Goal: Task Accomplishment & Management: Manage account settings

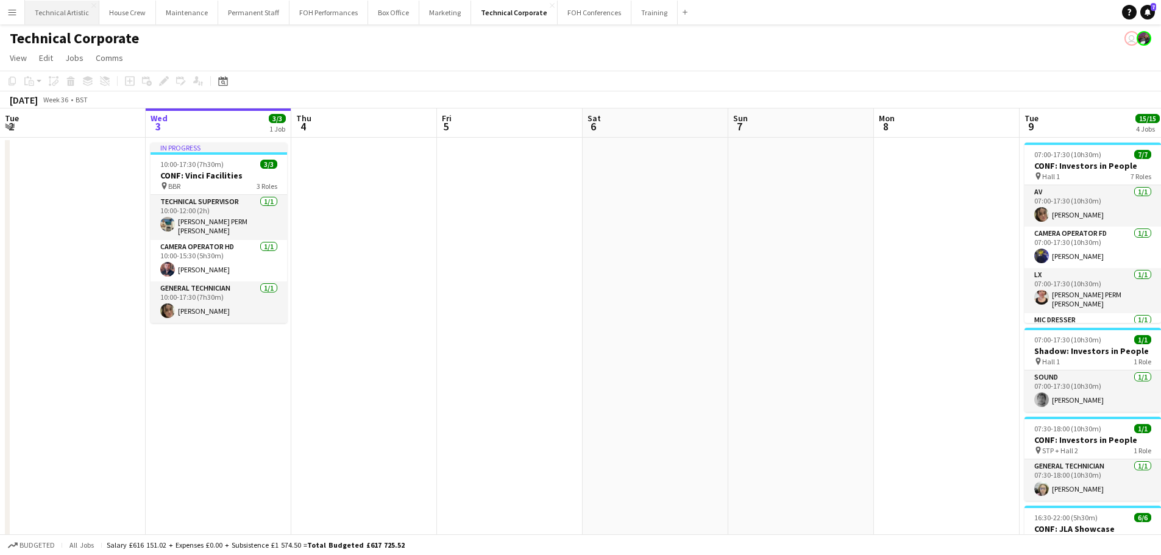
click at [60, 15] on button "Technical Artistic Close" at bounding box center [62, 13] width 74 height 24
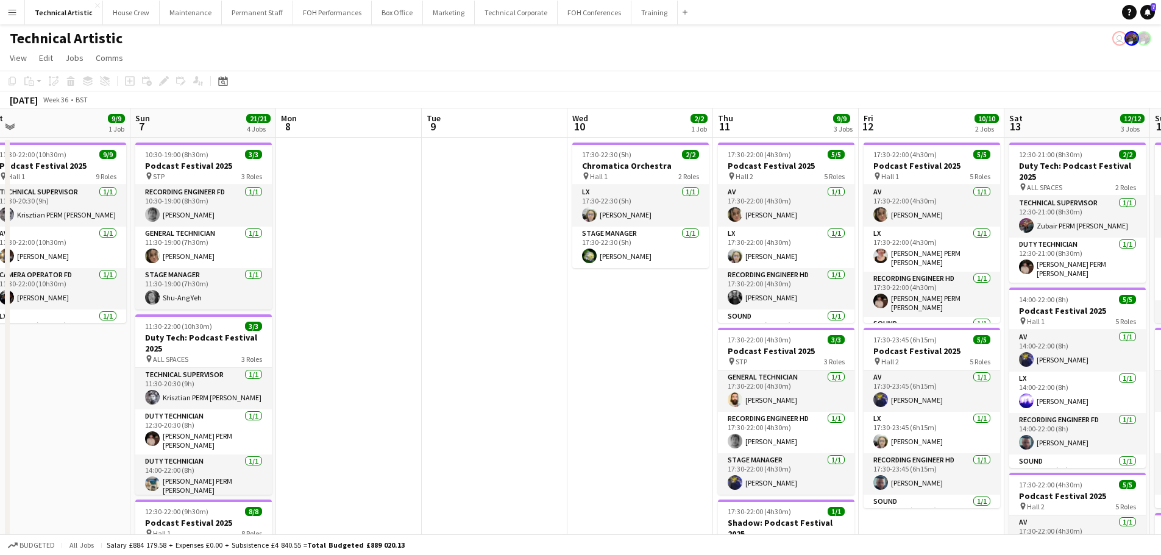
drag, startPoint x: 995, startPoint y: 365, endPoint x: 516, endPoint y: 260, distance: 490.6
click at [401, 256] on app-calendar-viewport "Wed 3 Thu 4 12/12 4 Jobs Fri 5 17/17 4 Jobs Sat 6 9/9 1 Job Sun 7 21/21 4 Jobs …" at bounding box center [580, 504] width 1161 height 792
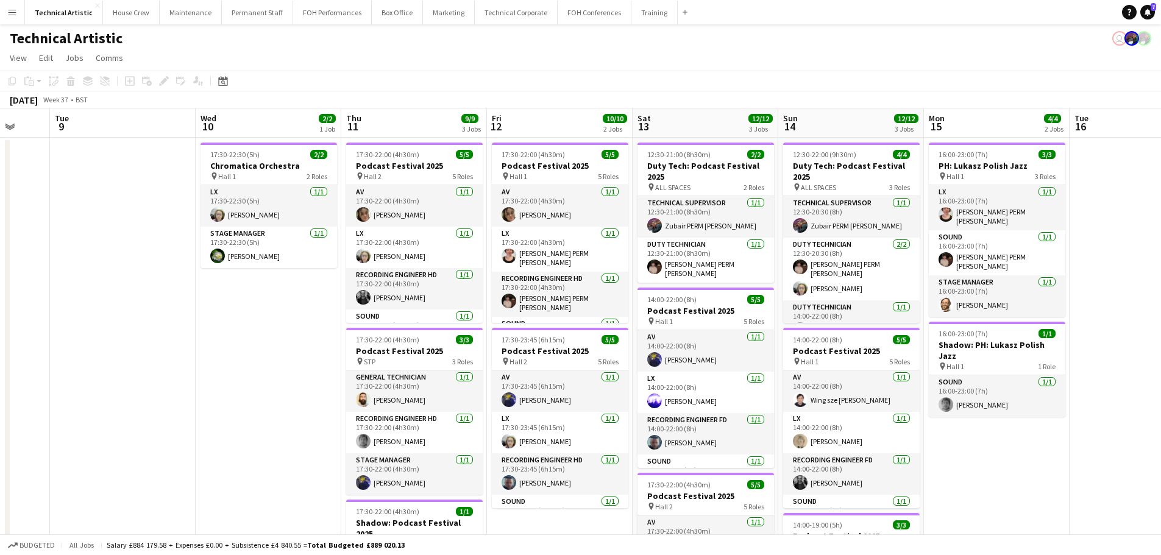
click at [301, 261] on app-calendar-viewport "Sat 6 9/9 1 Job Sun 7 21/21 4 Jobs Mon 8 Tue 9 Wed 10 2/2 1 Job Thu 11 9/9 3 Jo…" at bounding box center [580, 504] width 1161 height 792
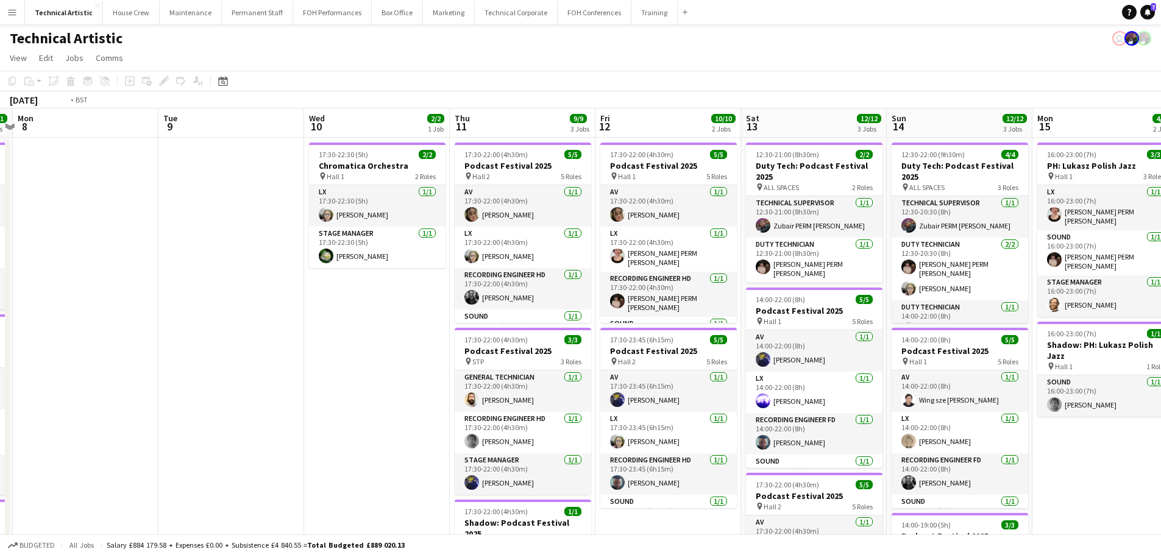
drag, startPoint x: 222, startPoint y: 374, endPoint x: 330, endPoint y: 357, distance: 109.8
click at [330, 357] on app-calendar-viewport "Sat 6 9/9 1 Job Sun 7 21/21 4 Jobs Mon 8 Tue 9 Wed 10 2/2 1 Job Thu 11 9/9 3 Jo…" at bounding box center [580, 504] width 1161 height 792
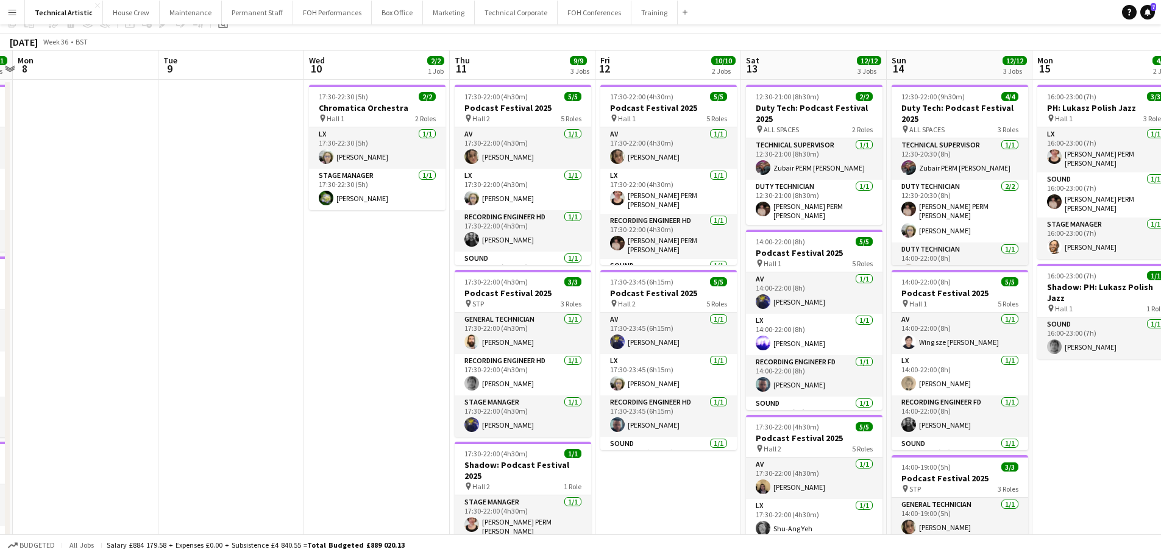
scroll to position [0, 0]
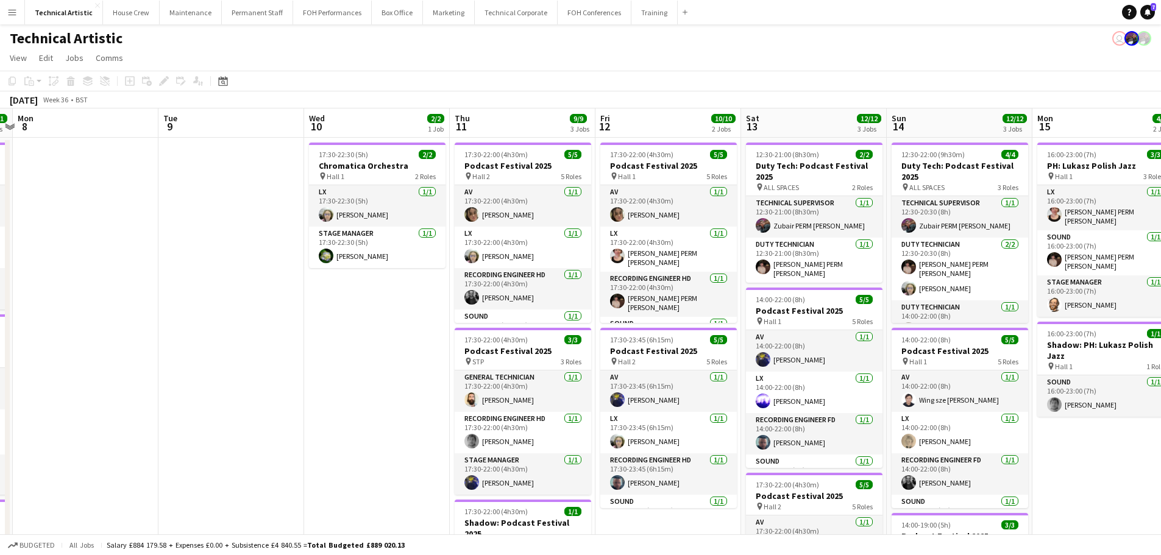
drag, startPoint x: 246, startPoint y: 371, endPoint x: 948, endPoint y: 271, distance: 708.8
click at [948, 271] on app-calendar-viewport "Sat 6 9/9 1 Job Sun 7 21/21 4 Jobs Mon 8 Tue 9 Wed 10 2/2 1 Job Thu 11 9/9 3 Jo…" at bounding box center [580, 504] width 1161 height 792
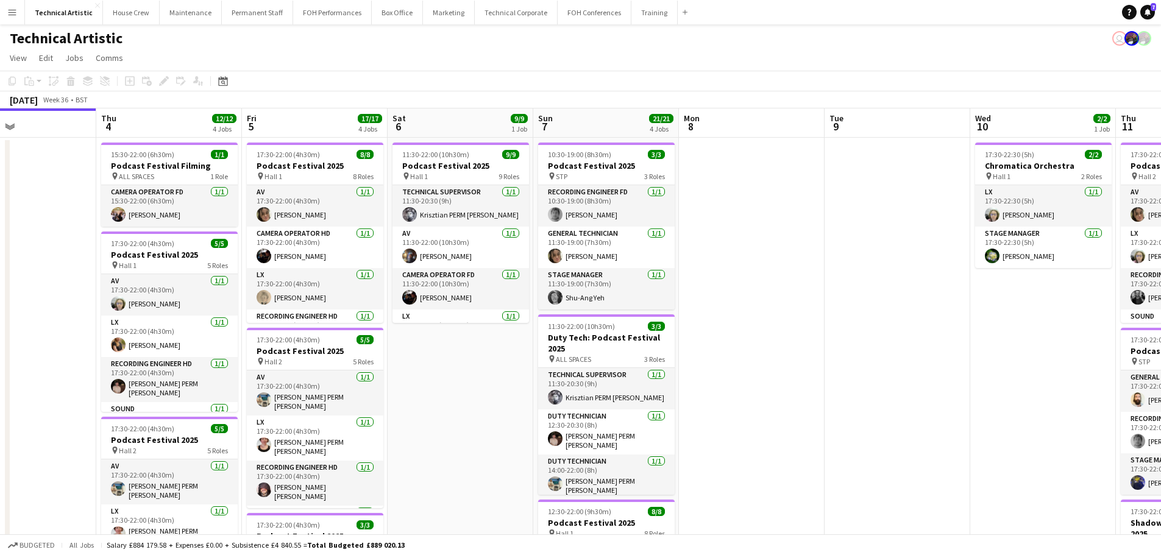
drag, startPoint x: 465, startPoint y: 276, endPoint x: 725, endPoint y: 252, distance: 260.8
click at [725, 252] on app-calendar-viewport "Mon 1 7/7 2 Jobs Tue 2 6/6 1 Job Wed 3 Thu 4 12/12 4 Jobs Fri 5 17/17 4 Jobs Sa…" at bounding box center [580, 504] width 1161 height 792
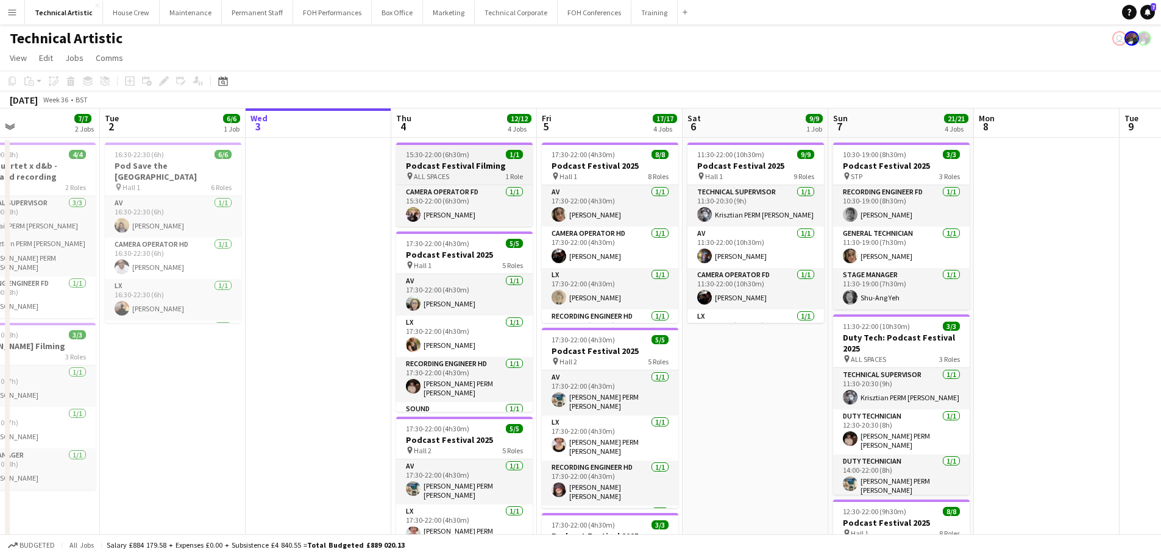
click at [421, 174] on span "ALL SPACES" at bounding box center [431, 176] width 35 height 9
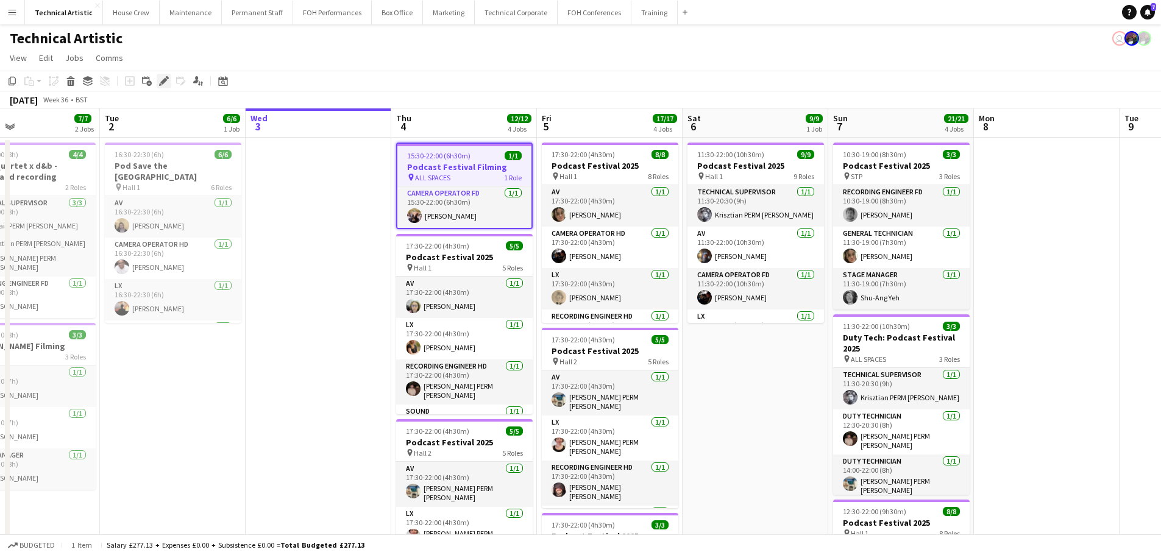
click at [167, 80] on icon "Edit" at bounding box center [164, 81] width 10 height 10
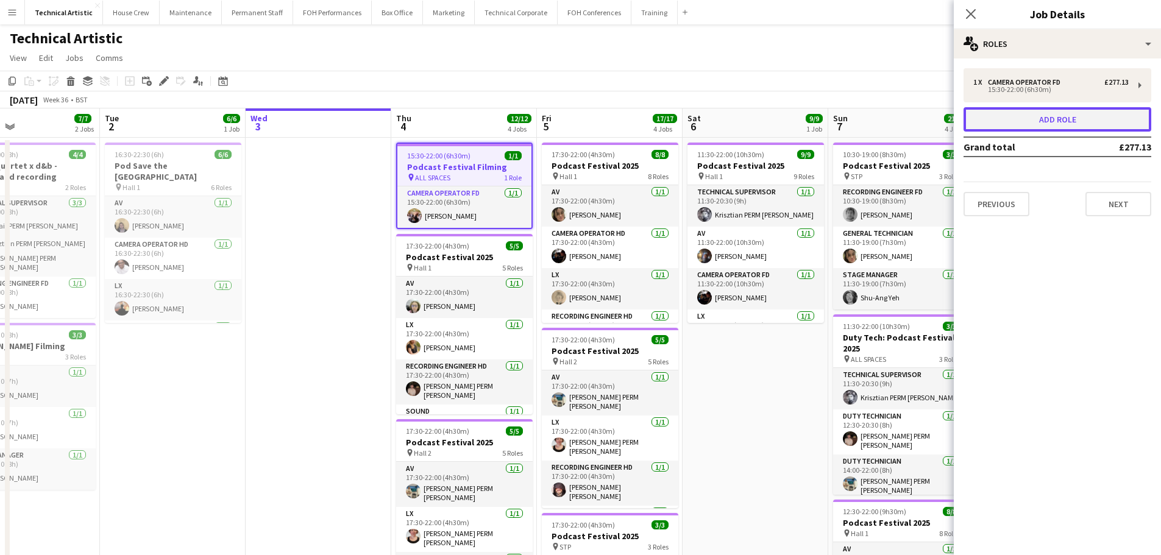
click at [1009, 129] on button "Add role" at bounding box center [1058, 119] width 188 height 24
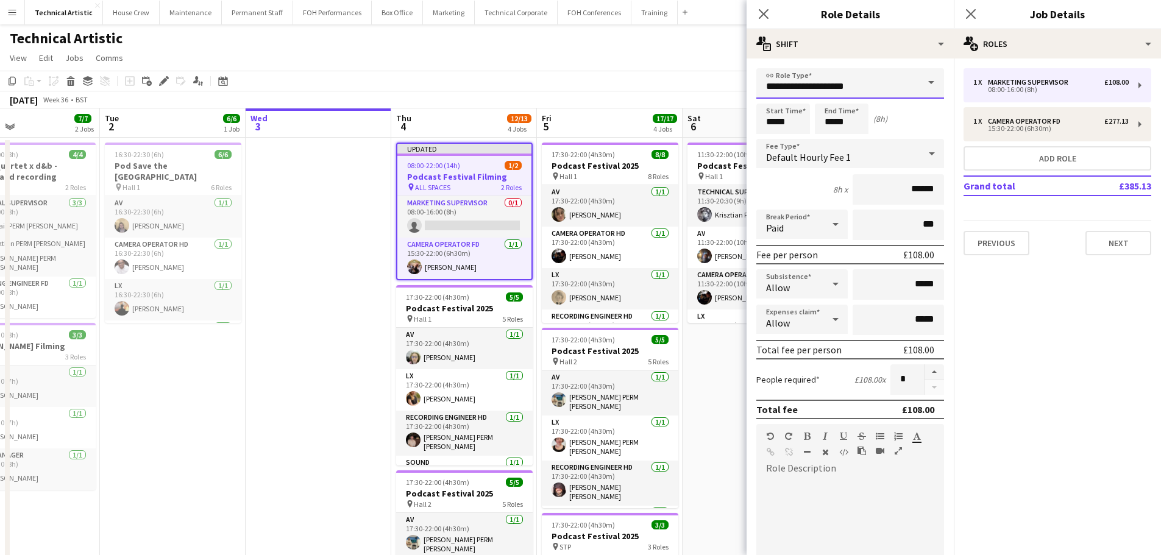
drag, startPoint x: 870, startPoint y: 93, endPoint x: 575, endPoint y: 74, distance: 295.0
click at [577, 73] on body "Menu Boards Boards Boards All jobs Status Workforce Workforce My Workforce Recr…" at bounding box center [580, 460] width 1161 height 921
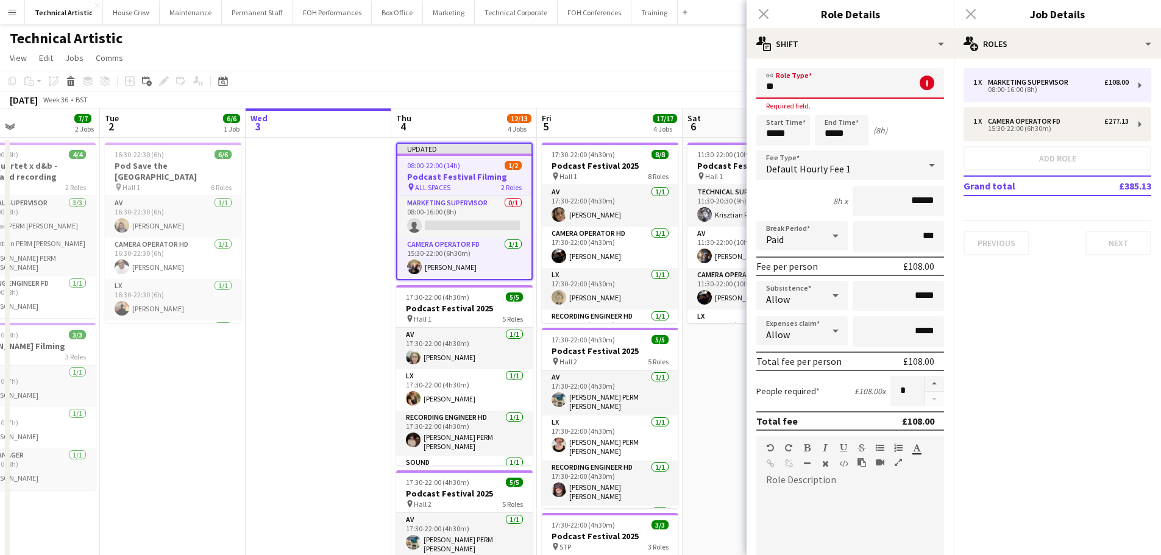
type input "*"
click at [803, 110] on mat-option "Sound" at bounding box center [845, 118] width 179 height 29
type input "*****"
type input "******"
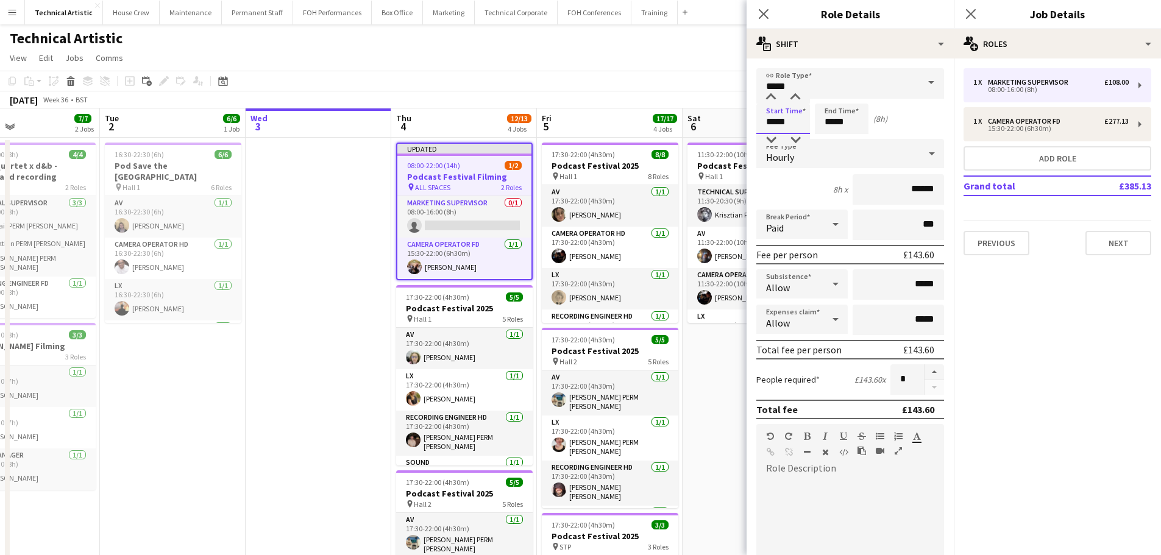
drag, startPoint x: 795, startPoint y: 119, endPoint x: 699, endPoint y: 116, distance: 95.7
click at [701, 116] on body "Menu Boards Boards Boards All jobs Status Workforce Workforce My Workforce Recr…" at bounding box center [580, 460] width 1161 height 921
type input "*****"
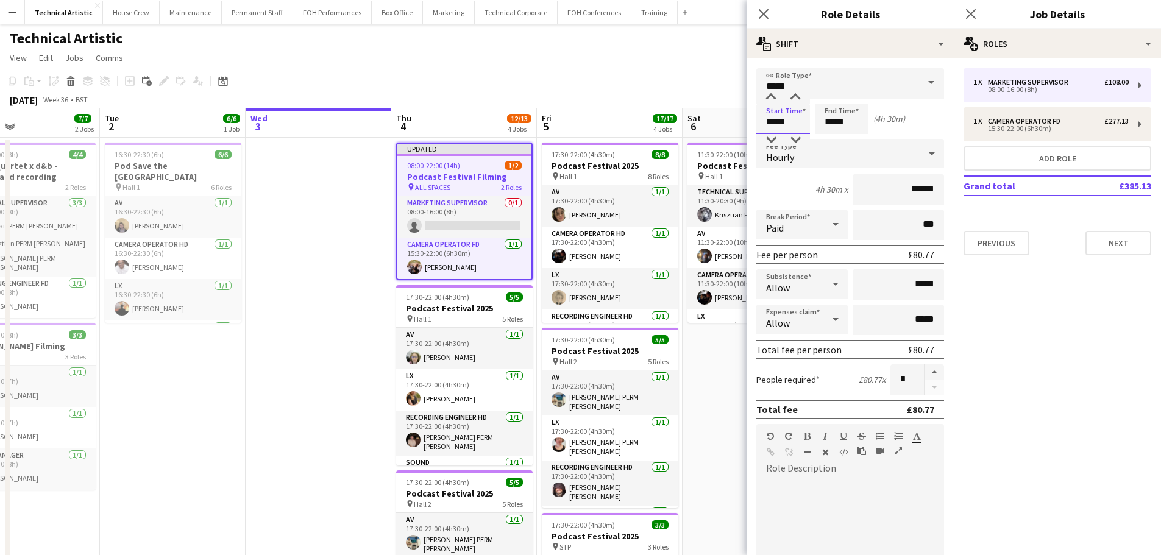
drag, startPoint x: 789, startPoint y: 122, endPoint x: 705, endPoint y: 123, distance: 84.1
click at [705, 123] on body "Menu Boards Boards Boards All jobs Status Workforce Workforce My Workforce Recr…" at bounding box center [580, 460] width 1161 height 921
type input "*****"
click at [655, 95] on div "September 2025 Week 36 • BST Publish 1 job Revert 1 job" at bounding box center [580, 99] width 1161 height 17
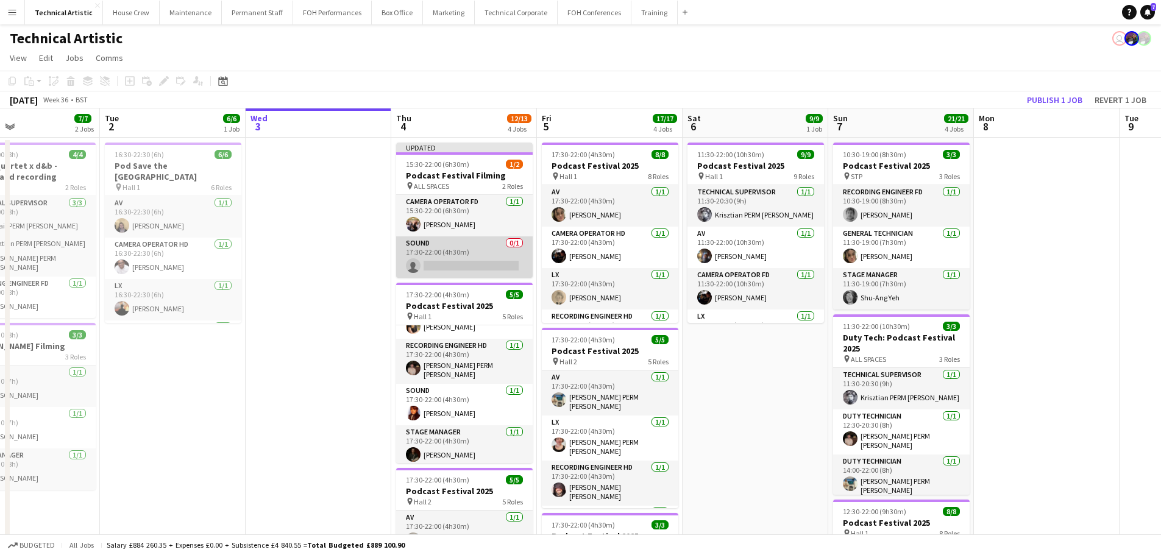
click at [518, 258] on app-card-role "Sound 0/1 17:30-22:00 (4h30m) single-neutral-actions" at bounding box center [464, 257] width 137 height 41
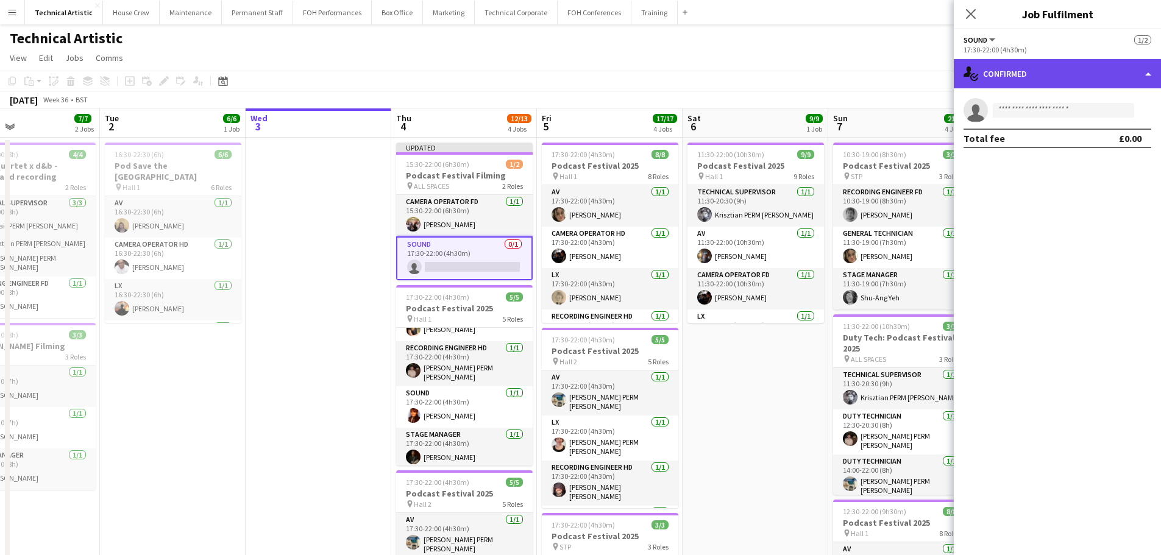
click at [999, 79] on div "single-neutral-actions-check-2 Confirmed" at bounding box center [1057, 73] width 207 height 29
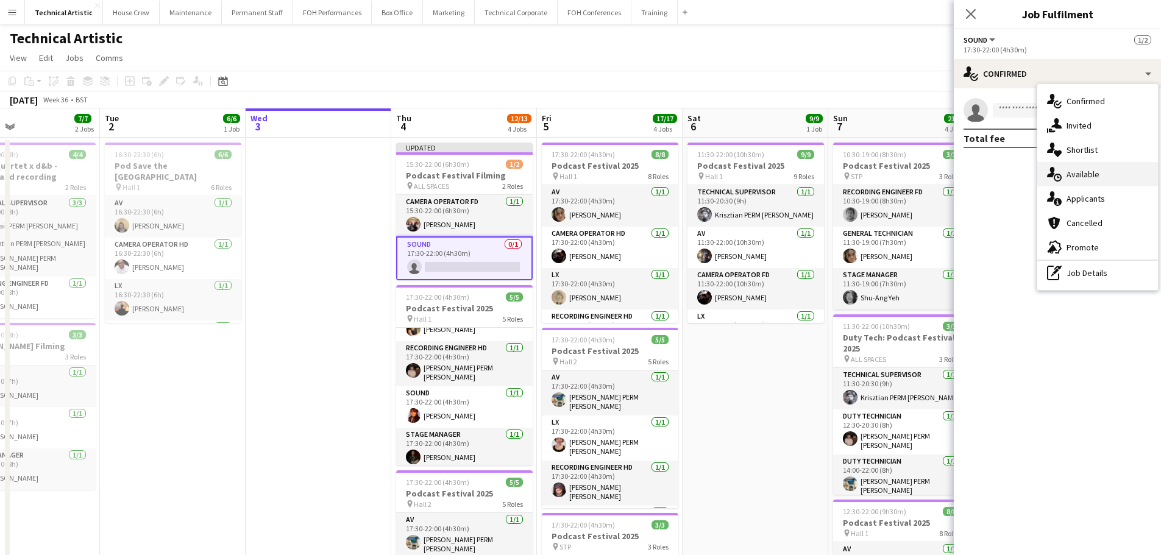
click at [1084, 186] on div "single-neutral-actions-upload Available" at bounding box center [1097, 174] width 121 height 24
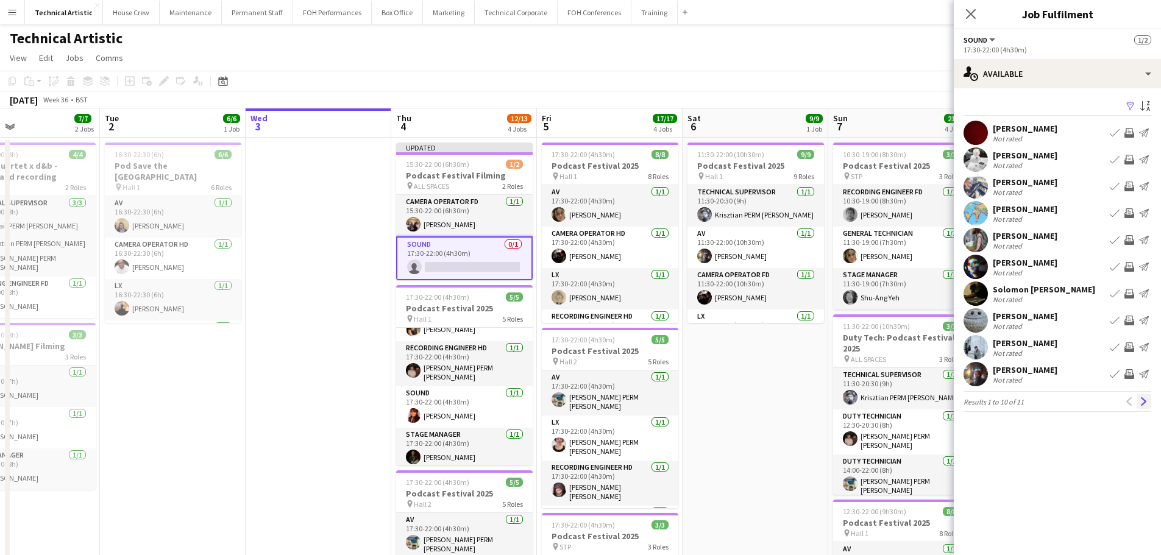
click at [1144, 400] on app-icon "Next" at bounding box center [1144, 401] width 9 height 9
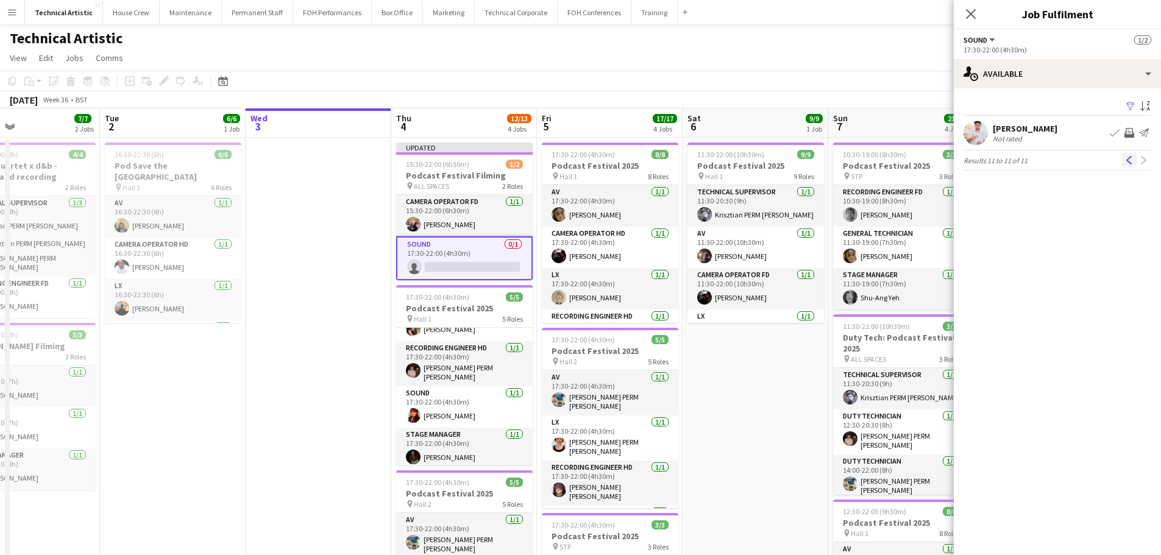
click at [1129, 162] on app-icon "Previous" at bounding box center [1129, 160] width 9 height 9
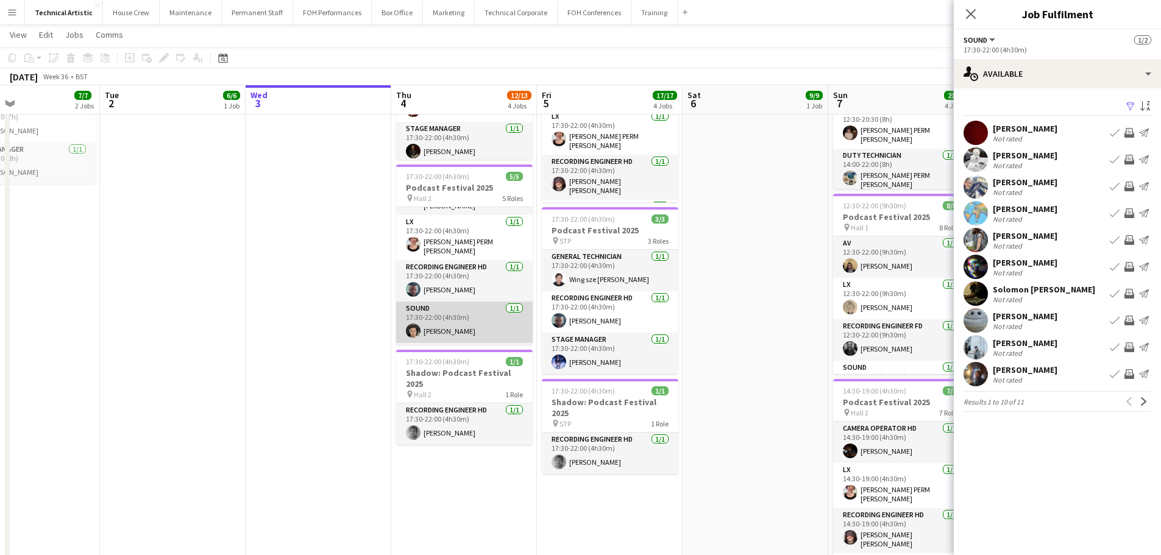
scroll to position [69, 0]
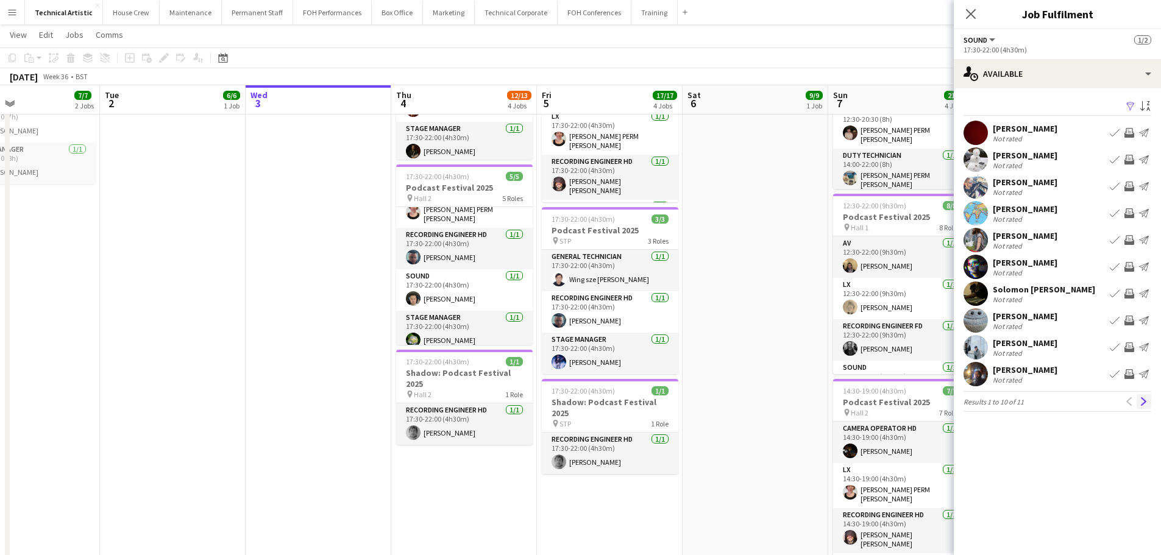
click at [1144, 400] on app-icon "Next" at bounding box center [1144, 401] width 9 height 9
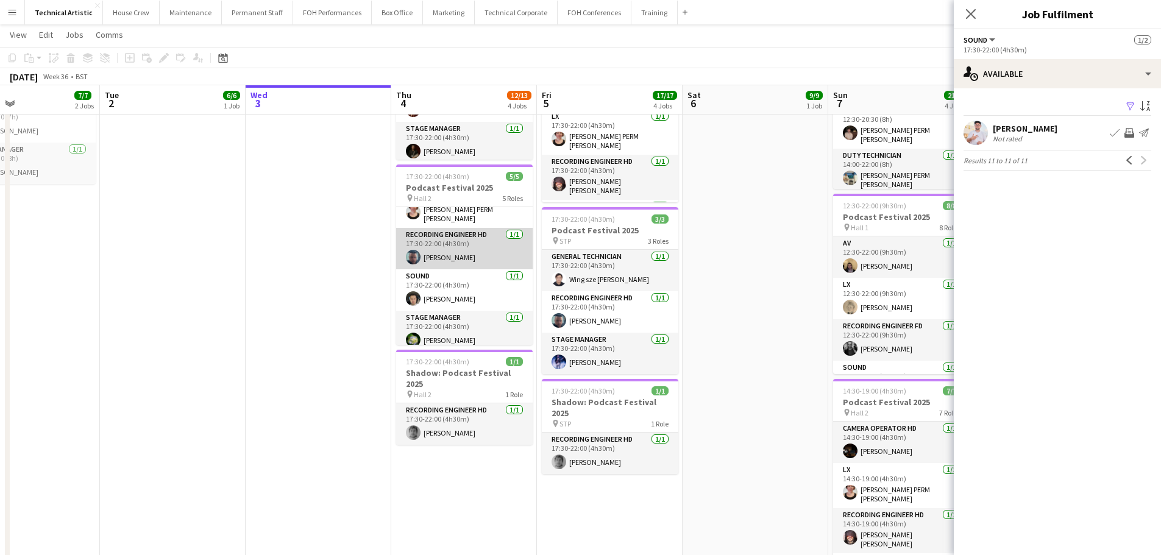
scroll to position [0, 0]
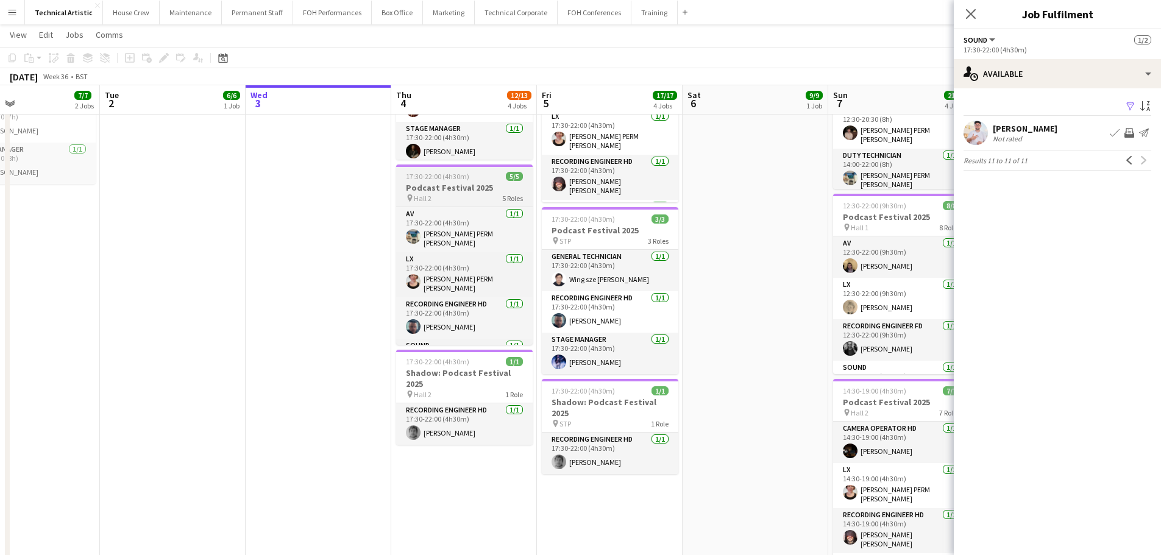
click at [452, 198] on div "pin Hall 2 5 Roles" at bounding box center [464, 198] width 137 height 10
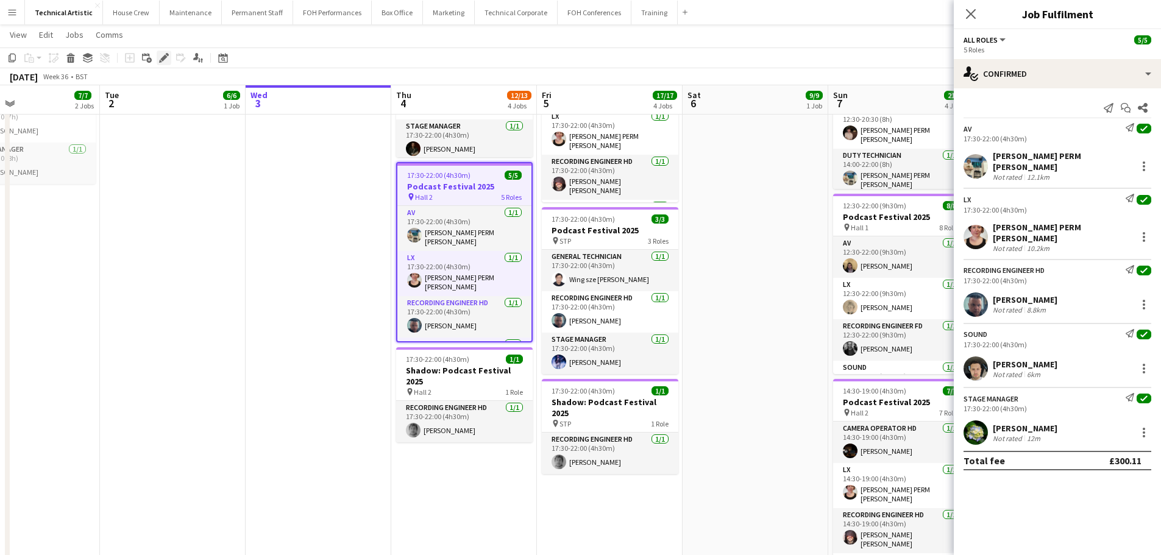
click at [165, 61] on icon "Edit" at bounding box center [164, 58] width 10 height 10
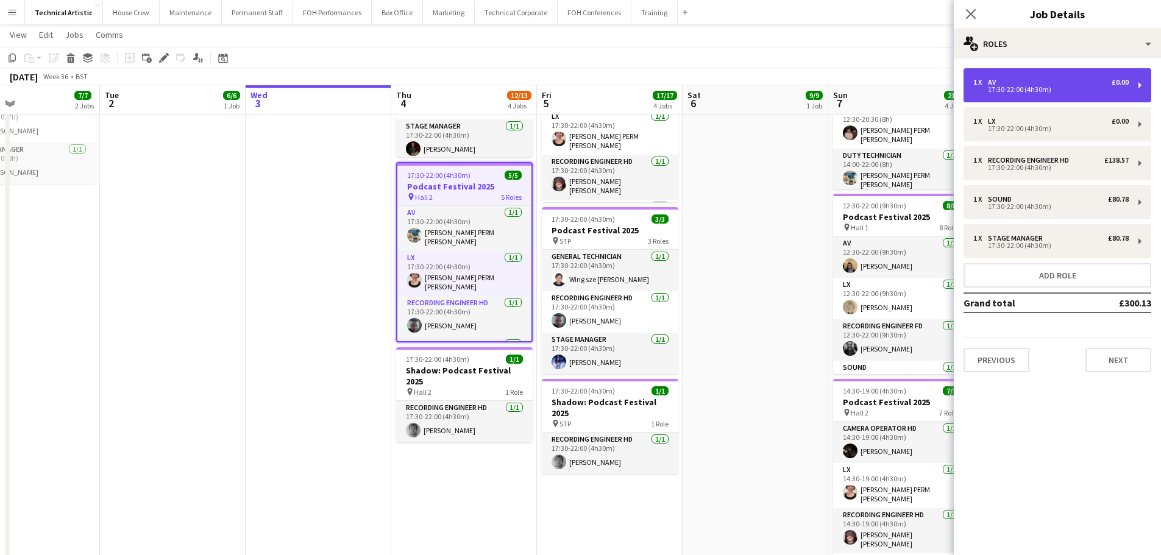
click at [1006, 90] on div "17:30-22:00 (4h30m)" at bounding box center [1050, 90] width 155 height 6
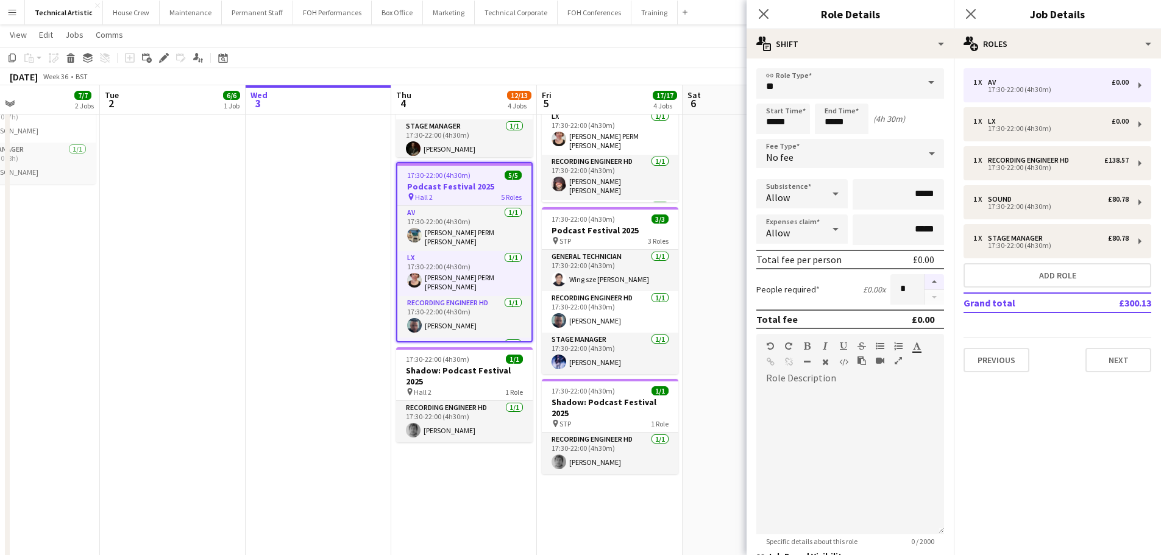
click at [928, 285] on button "button" at bounding box center [935, 282] width 20 height 16
type input "*"
click at [506, 65] on app-toolbar "Copy Paste Paste Ctrl+V Paste with crew Ctrl+Shift+V Paste linked Job Delete Gr…" at bounding box center [580, 58] width 1161 height 21
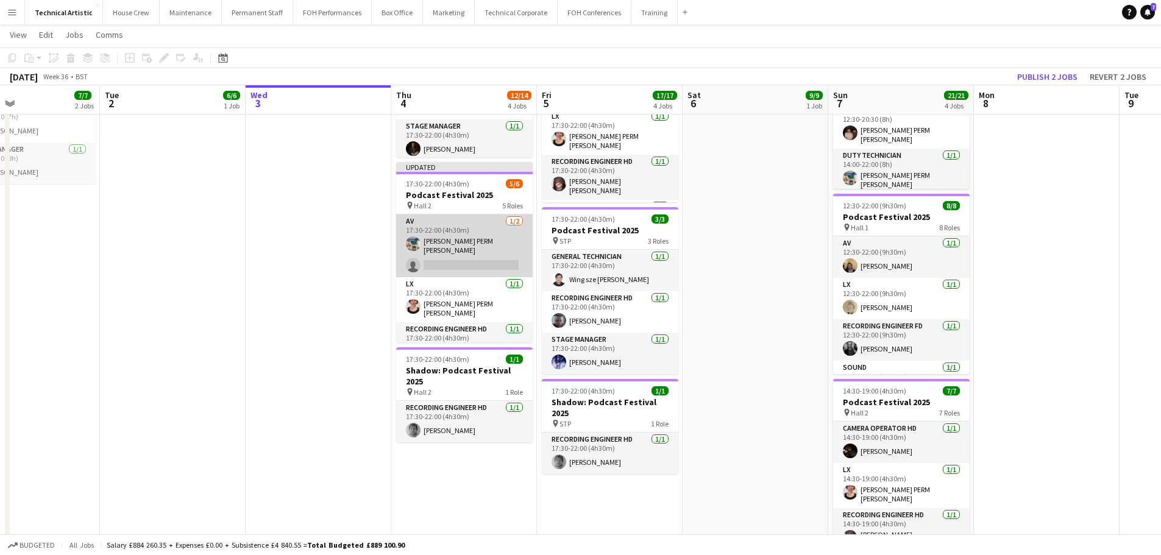
click at [467, 252] on app-card-role "AV 1/2 17:30-22:00 (4h30m) Thomas PERM Alston single-neutral-actions" at bounding box center [464, 246] width 137 height 63
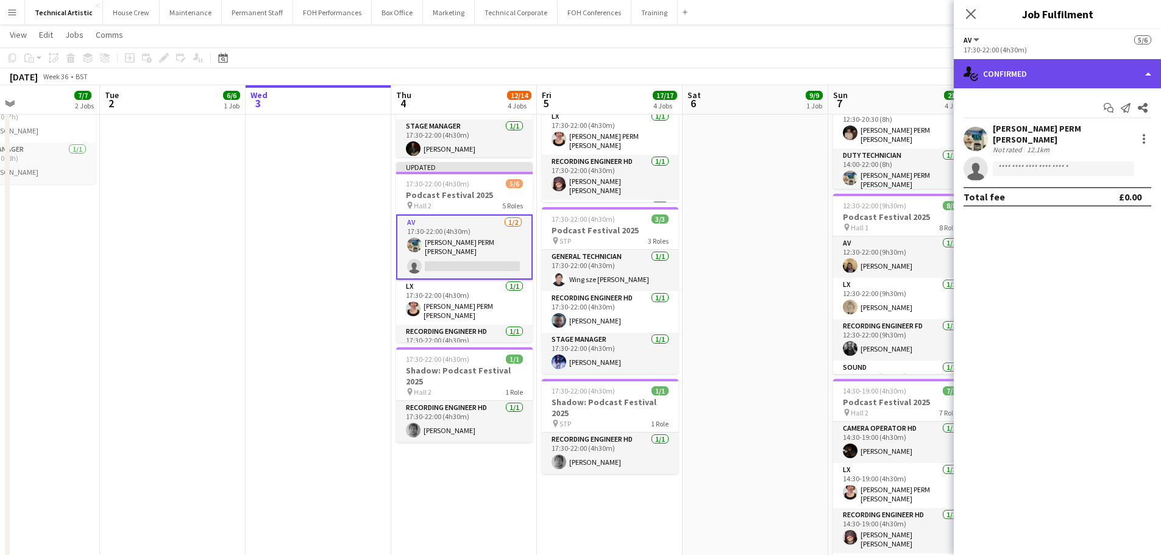
click at [1101, 75] on div "single-neutral-actions-check-2 Confirmed" at bounding box center [1057, 73] width 207 height 29
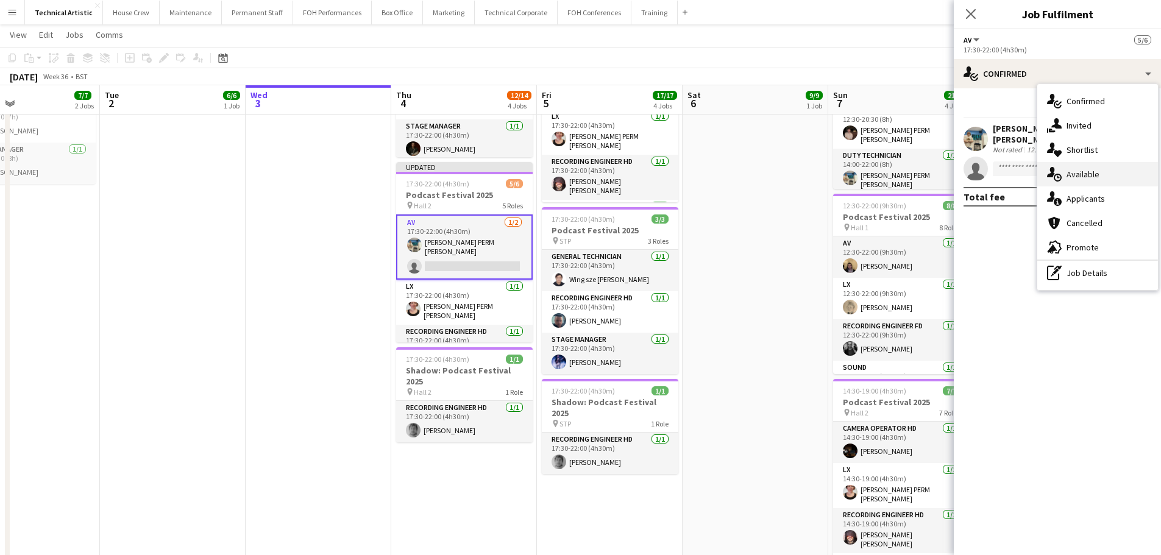
click at [1097, 170] on span "Available" at bounding box center [1083, 174] width 33 height 11
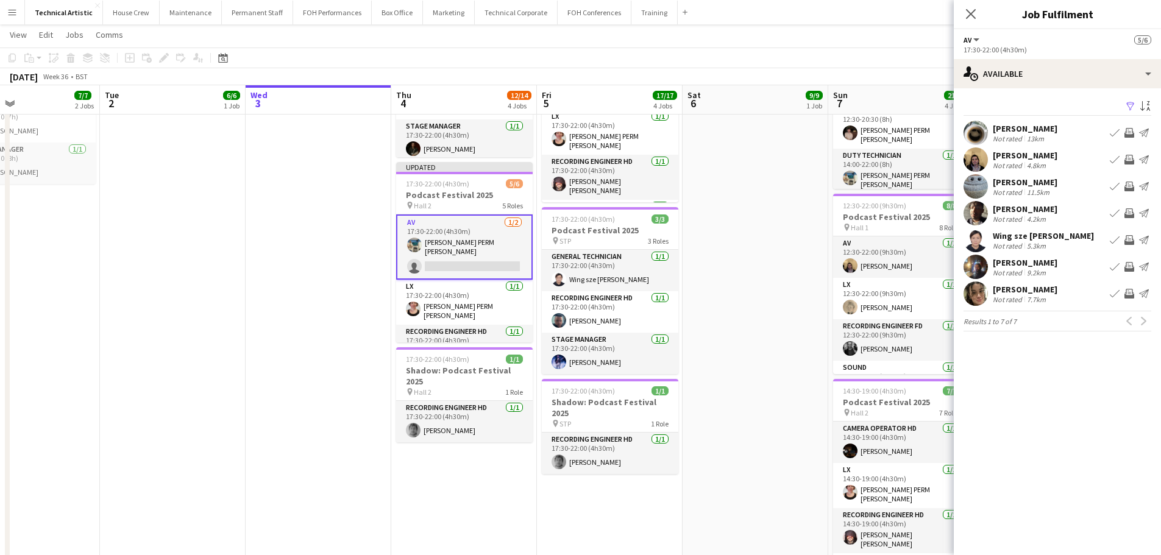
click at [1131, 158] on app-icon "Invite crew" at bounding box center [1130, 160] width 10 height 10
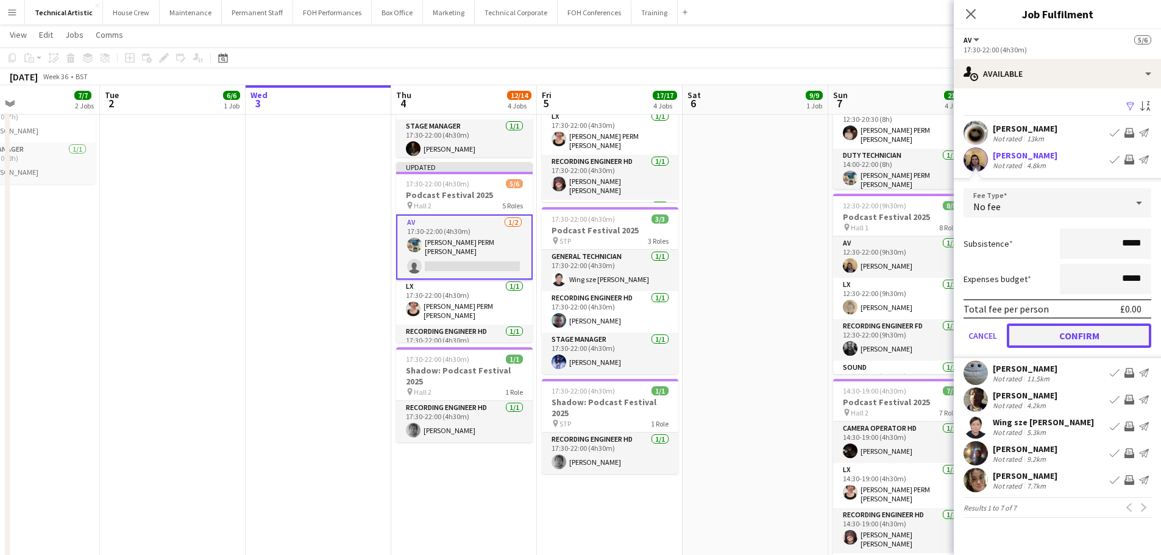
click at [1101, 335] on button "Confirm" at bounding box center [1079, 336] width 144 height 24
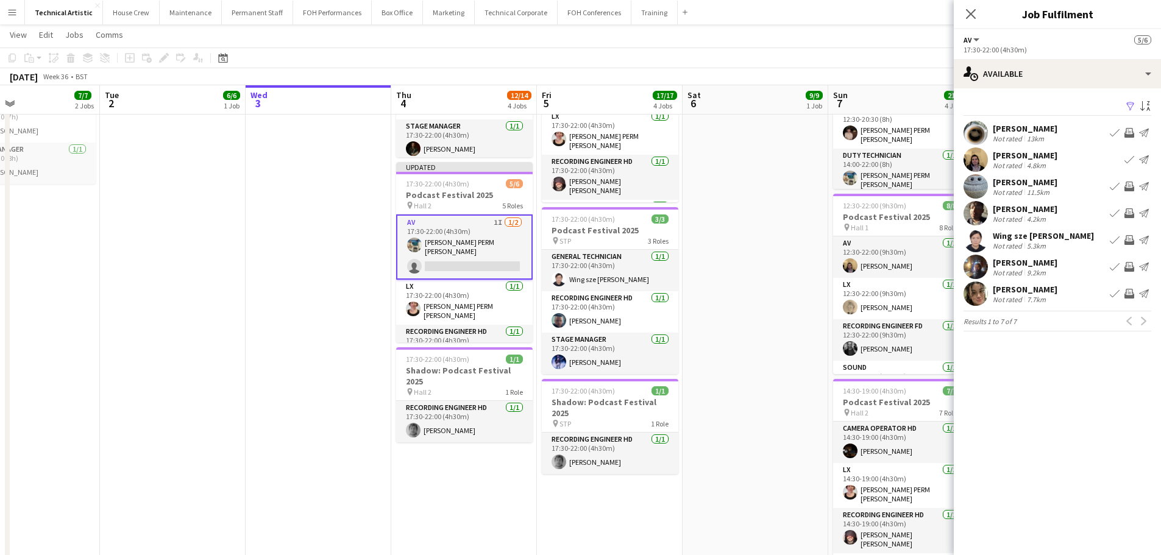
click at [1130, 238] on app-icon "Invite crew" at bounding box center [1130, 240] width 10 height 10
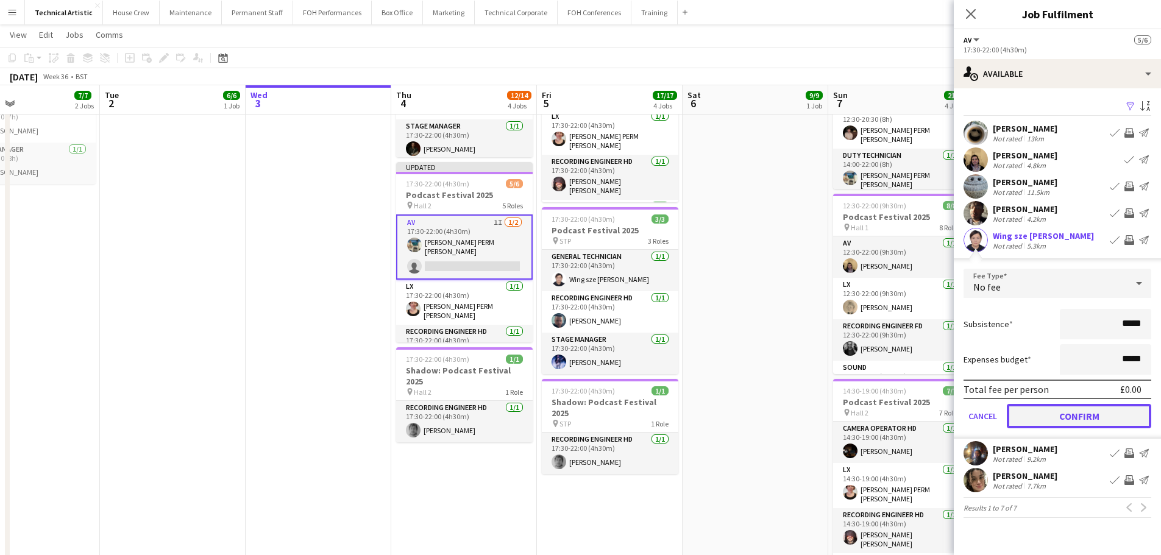
click at [1092, 418] on button "Confirm" at bounding box center [1079, 416] width 144 height 24
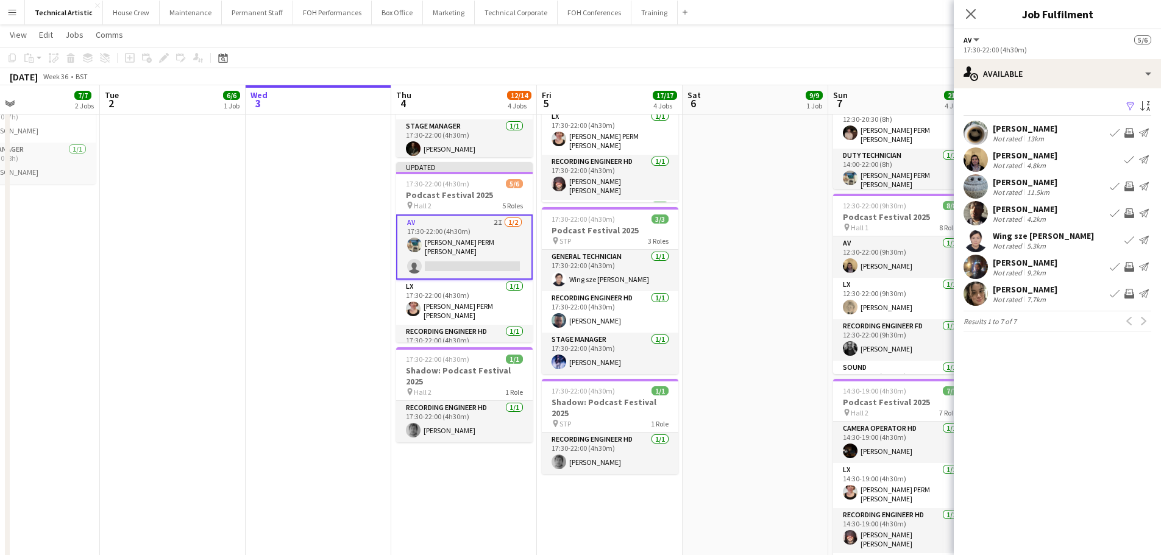
click at [1127, 268] on app-icon "Invite crew" at bounding box center [1130, 267] width 10 height 10
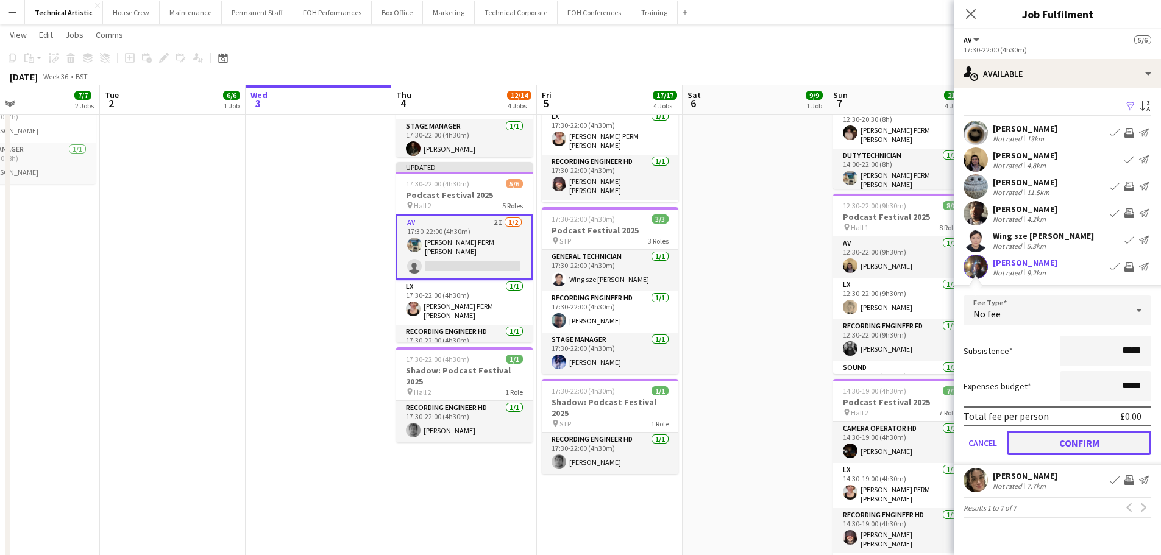
click at [1086, 442] on button "Confirm" at bounding box center [1079, 443] width 144 height 24
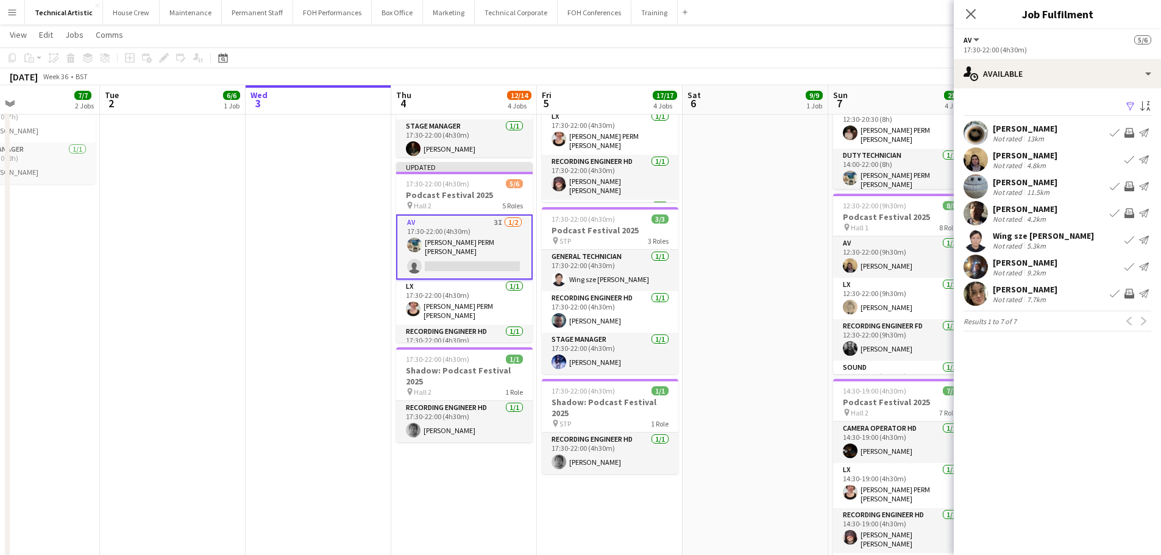
click at [1128, 294] on app-icon "Invite crew" at bounding box center [1130, 294] width 10 height 10
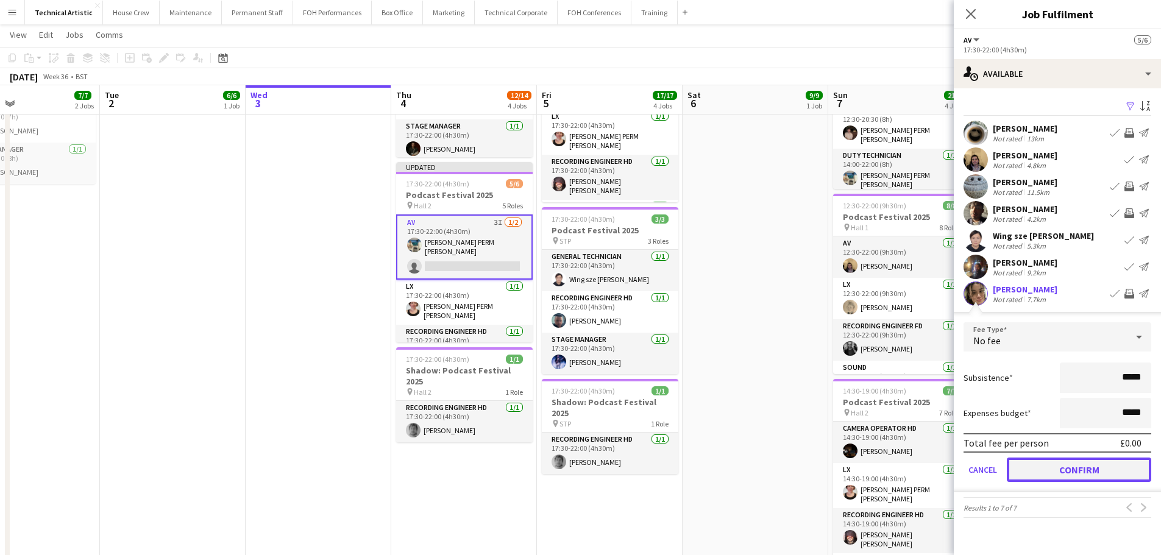
click at [1094, 466] on button "Confirm" at bounding box center [1079, 470] width 144 height 24
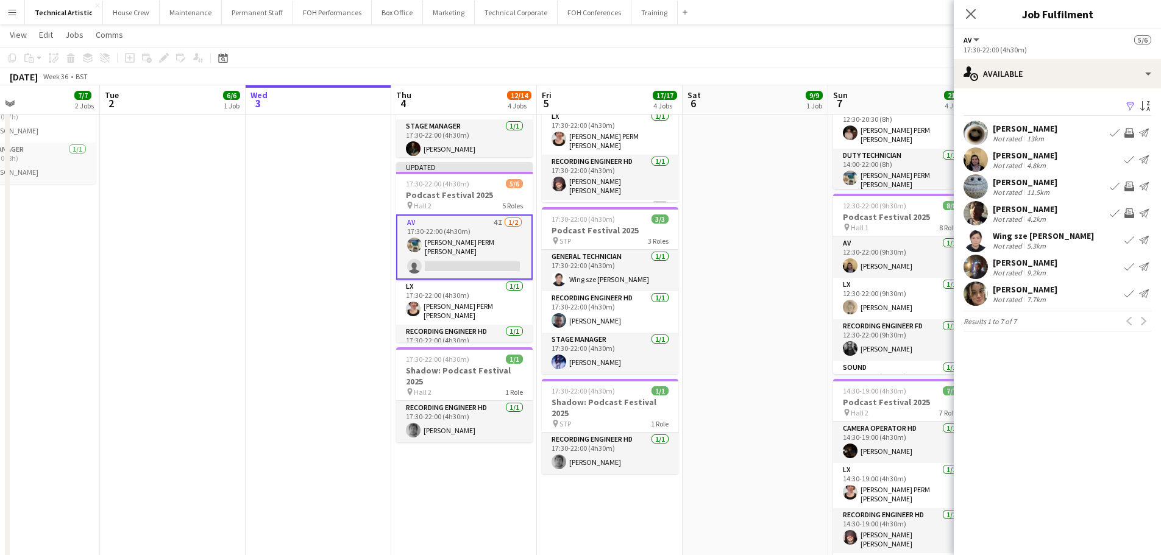
click at [607, 59] on app-toolbar "Copy Paste Paste Ctrl+V Paste with crew Ctrl+Shift+V Paste linked Job Delete Gr…" at bounding box center [580, 58] width 1161 height 21
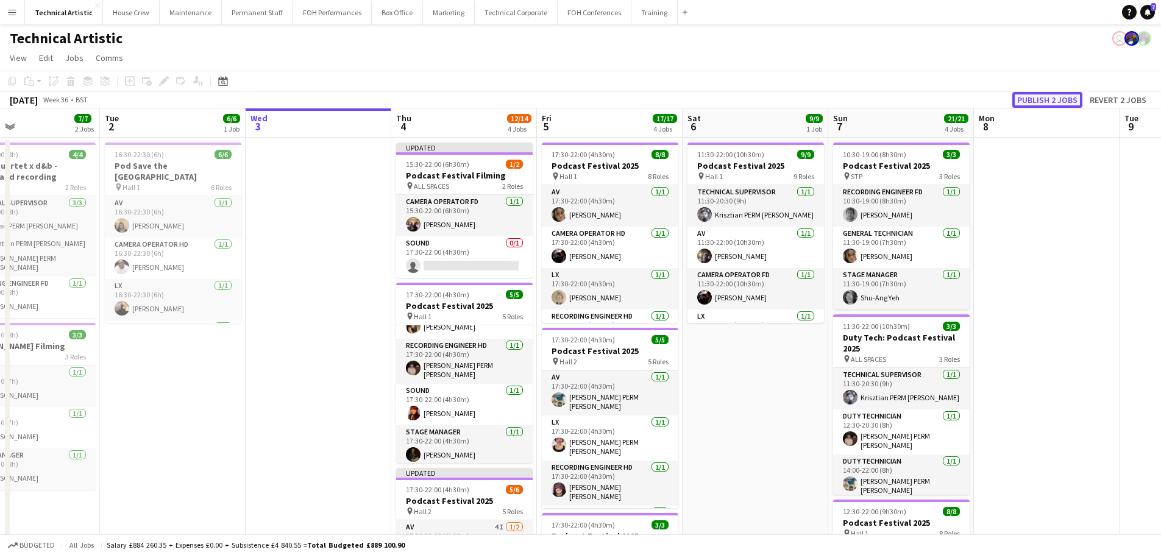
click at [1051, 102] on button "Publish 2 jobs" at bounding box center [1047, 100] width 70 height 16
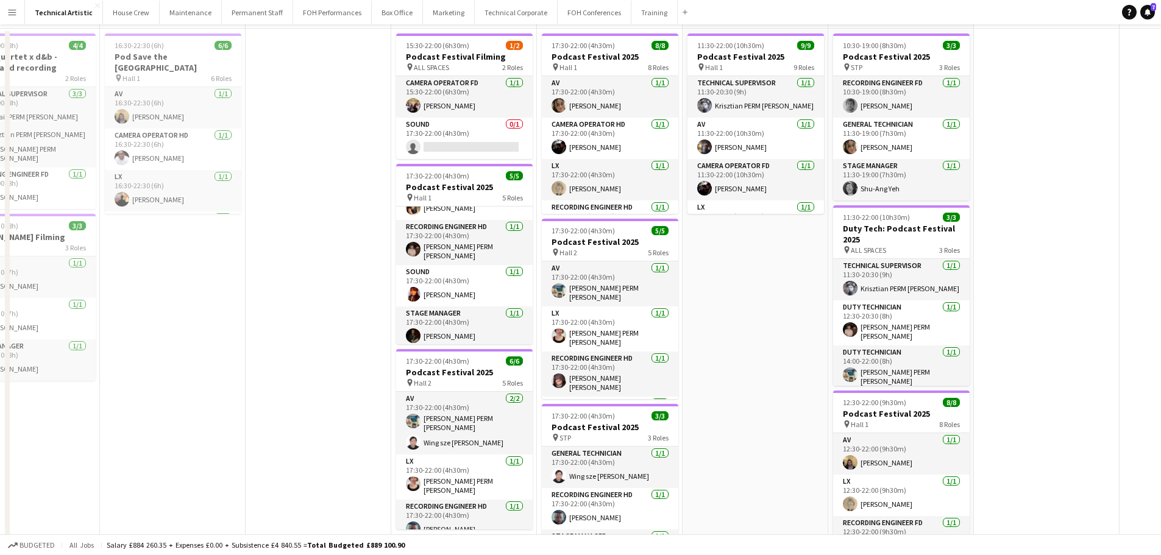
scroll to position [244, 0]
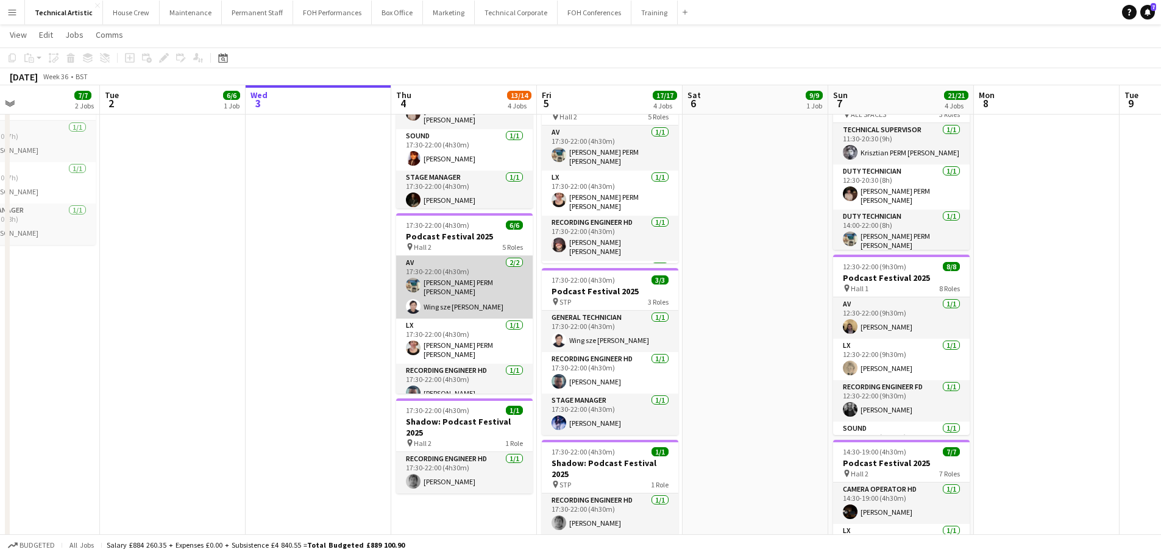
click at [460, 300] on app-card-role "AV 2/2 17:30-22:00 (4h30m) Thomas PERM Alston Wing sze venus Hau" at bounding box center [464, 287] width 137 height 63
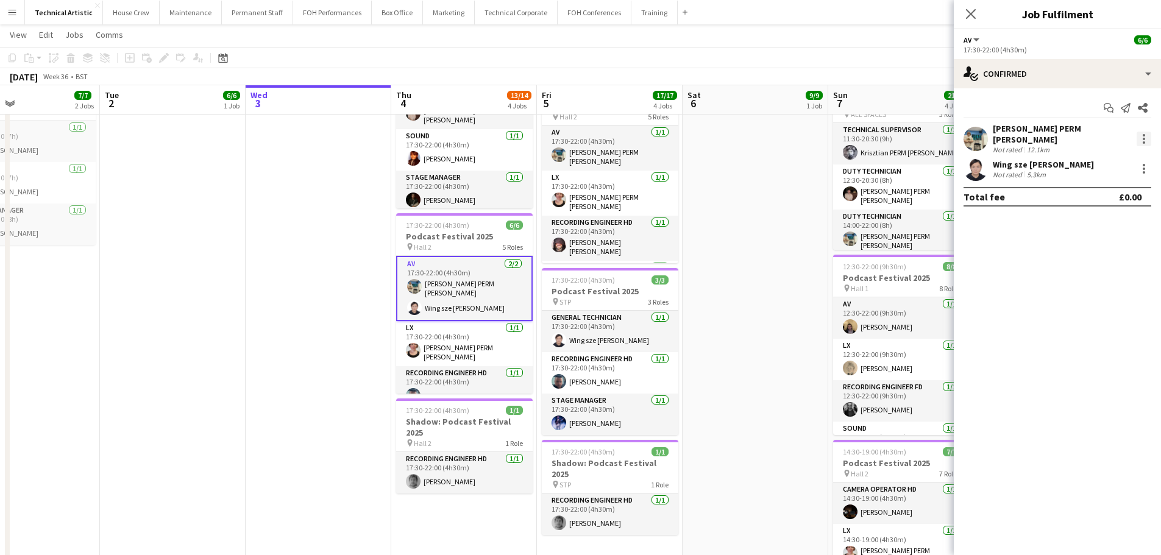
click at [1141, 132] on div at bounding box center [1144, 139] width 15 height 15
click at [1109, 193] on span "Switch crew" at bounding box center [1104, 187] width 76 height 11
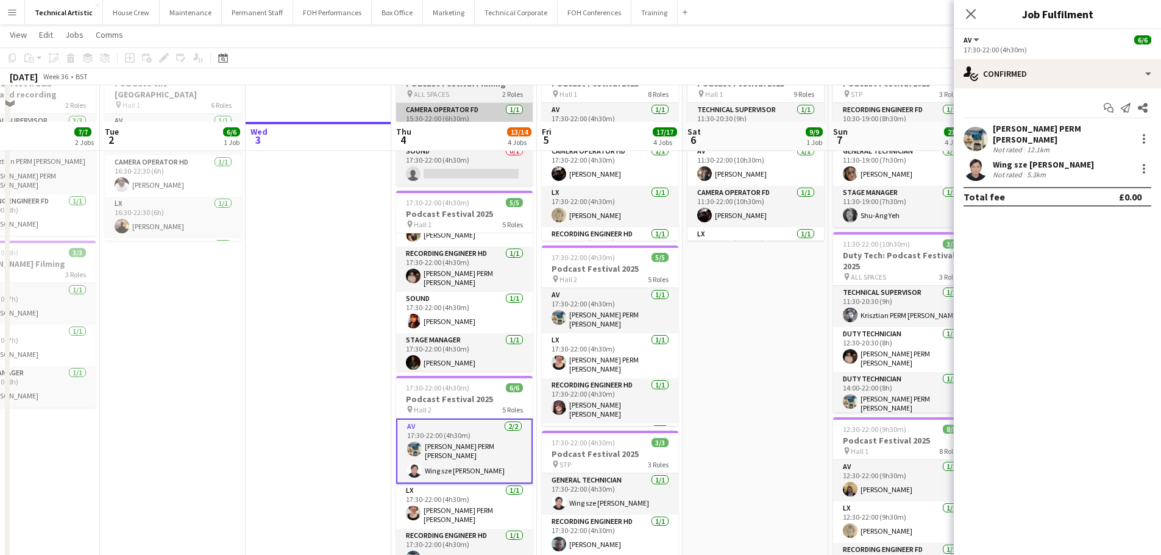
scroll to position [0, 0]
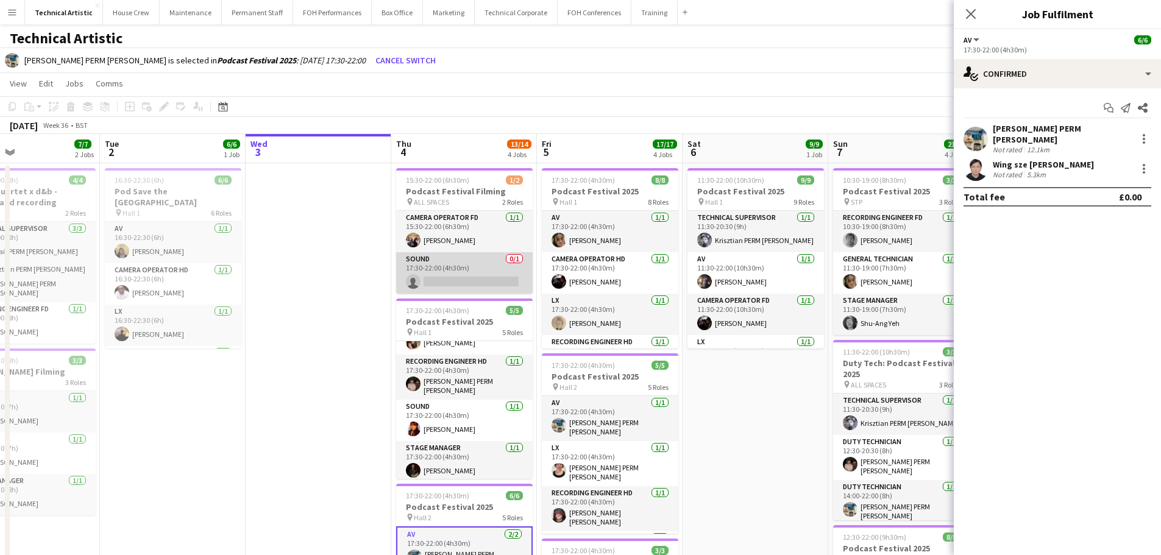
click at [461, 273] on app-card-role "Sound 0/1 17:30-22:00 (4h30m) single-neutral-actions" at bounding box center [464, 272] width 137 height 41
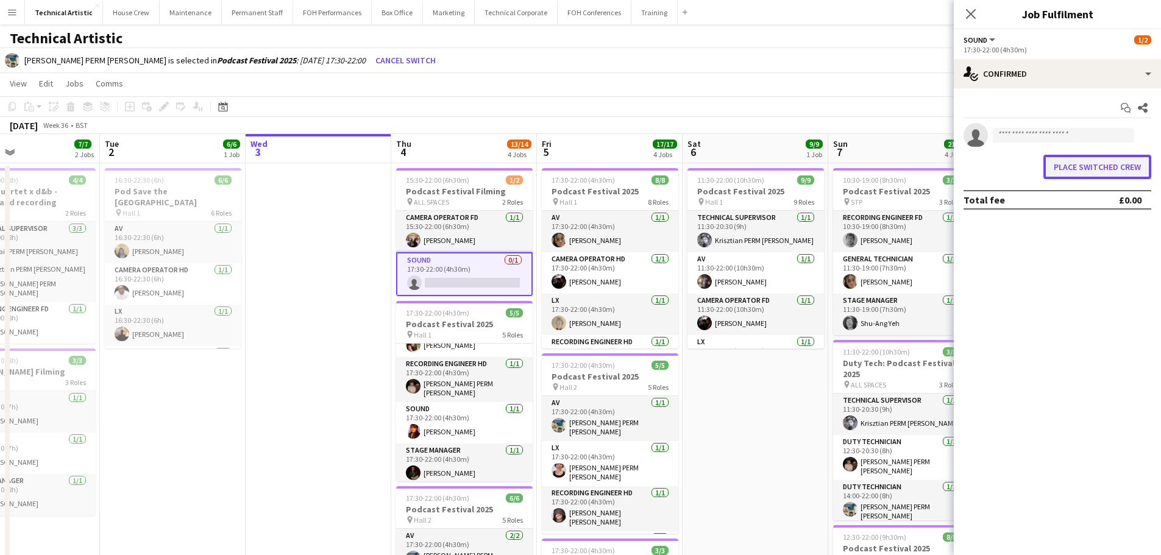
click at [1093, 163] on button "Place switched crew" at bounding box center [1098, 167] width 108 height 24
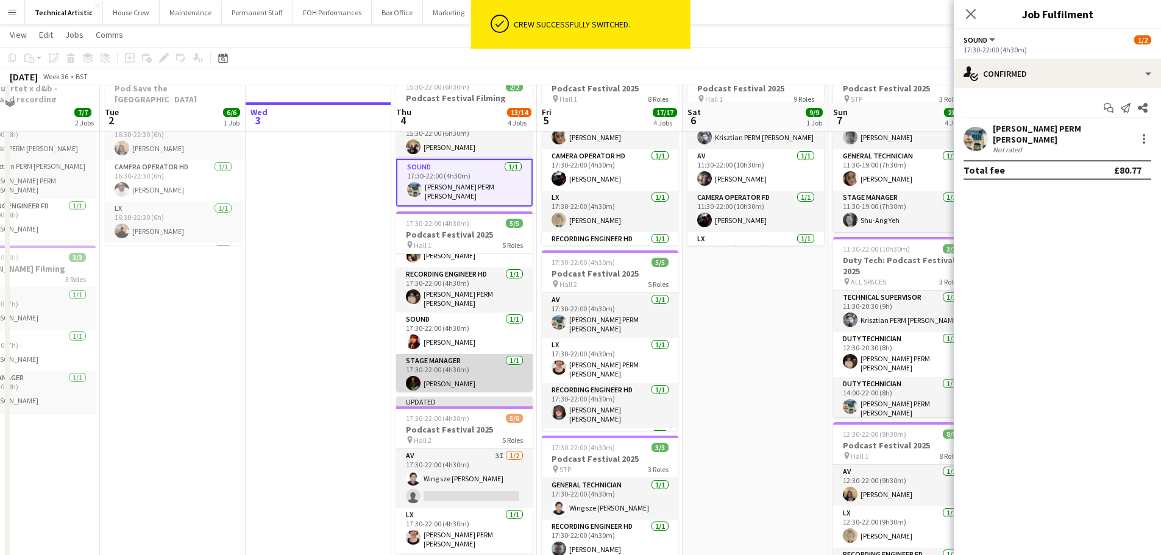
scroll to position [122, 0]
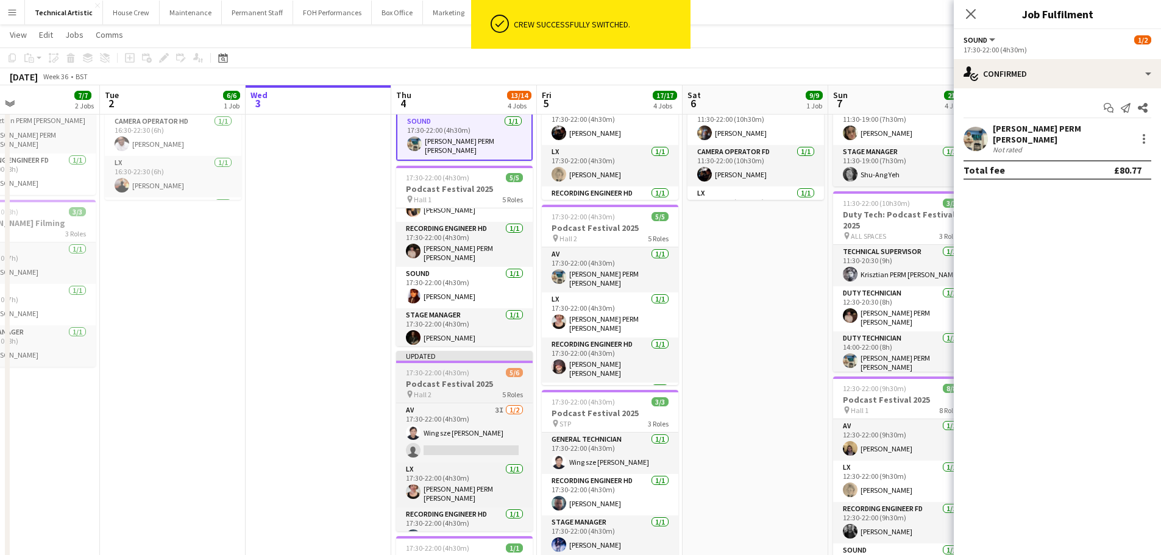
click at [457, 382] on h3 "Podcast Festival 2025" at bounding box center [464, 384] width 137 height 11
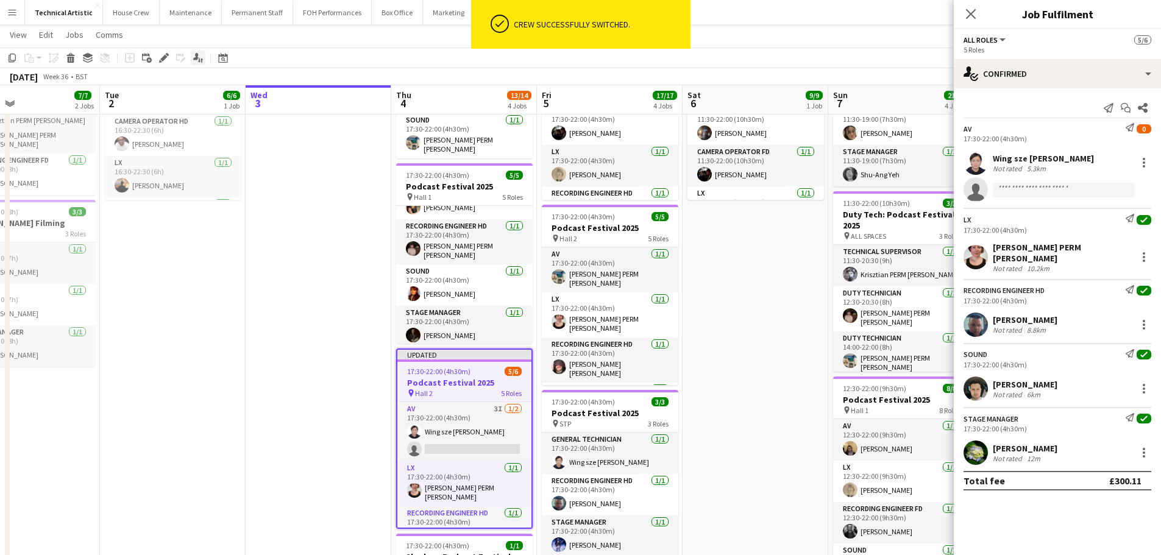
click at [163, 58] on icon at bounding box center [163, 58] width 7 height 7
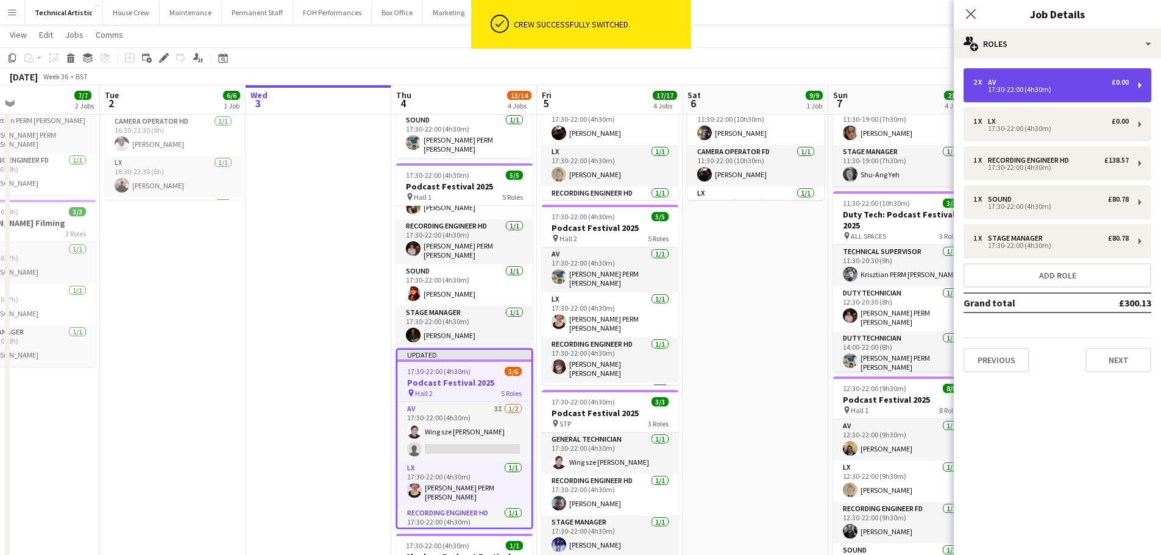
click at [1045, 92] on div "17:30-22:00 (4h30m)" at bounding box center [1050, 90] width 155 height 6
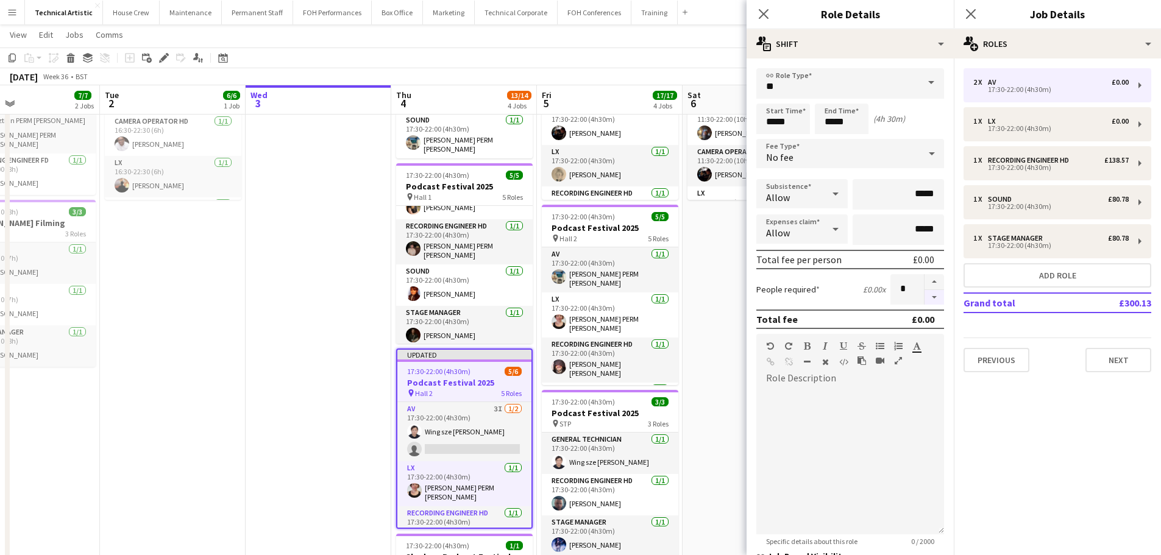
click at [930, 304] on button "button" at bounding box center [935, 297] width 20 height 15
type input "*"
click at [646, 59] on app-toolbar "Copy Paste Paste Ctrl+V Paste with crew Ctrl+Shift+V Paste linked Job Delete Gr…" at bounding box center [580, 58] width 1161 height 21
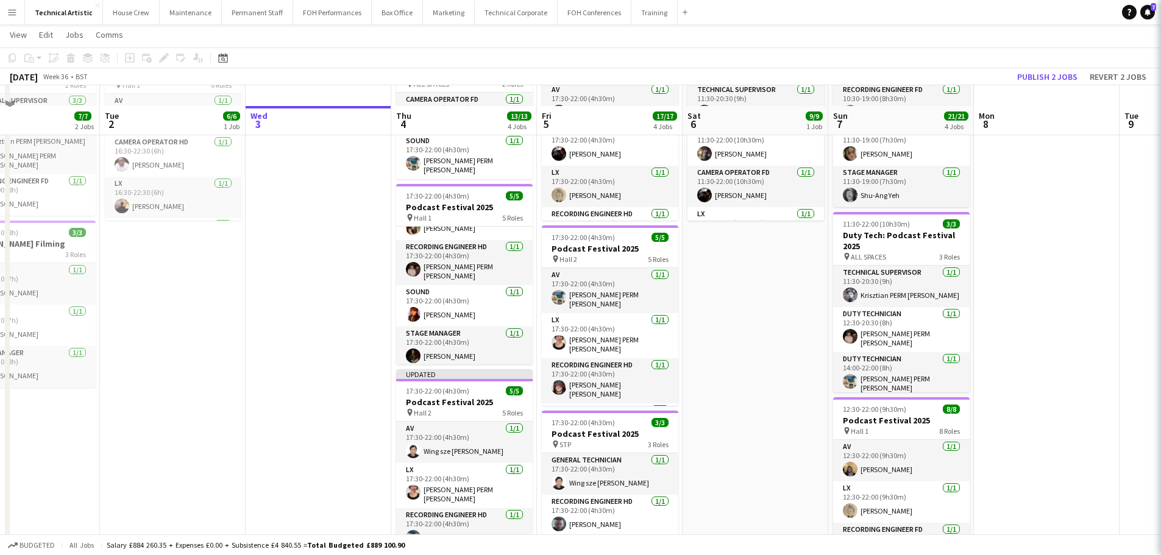
scroll to position [0, 0]
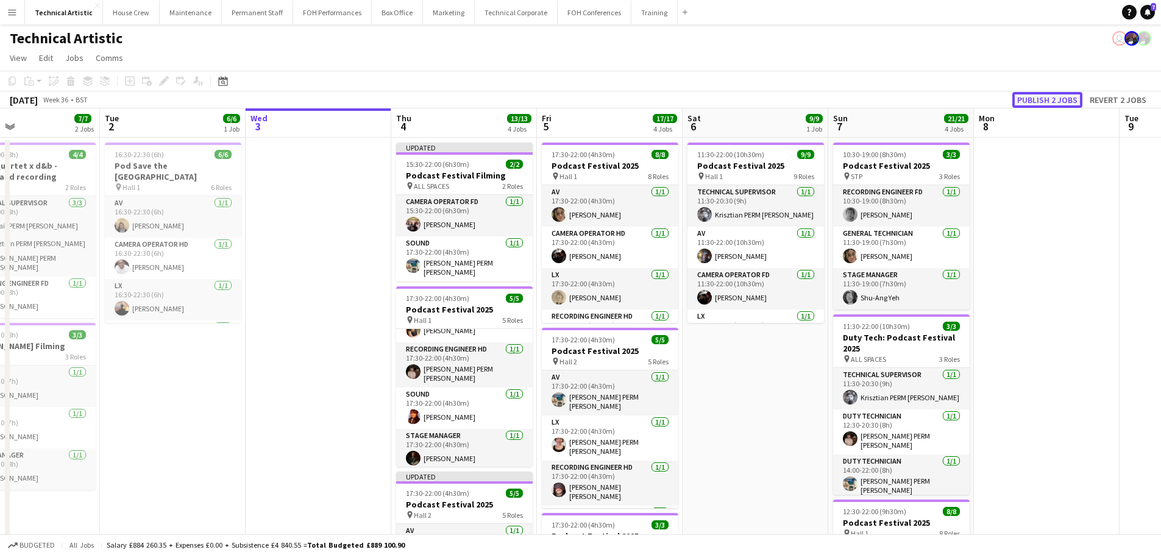
click at [1025, 102] on button "Publish 2 jobs" at bounding box center [1047, 100] width 70 height 16
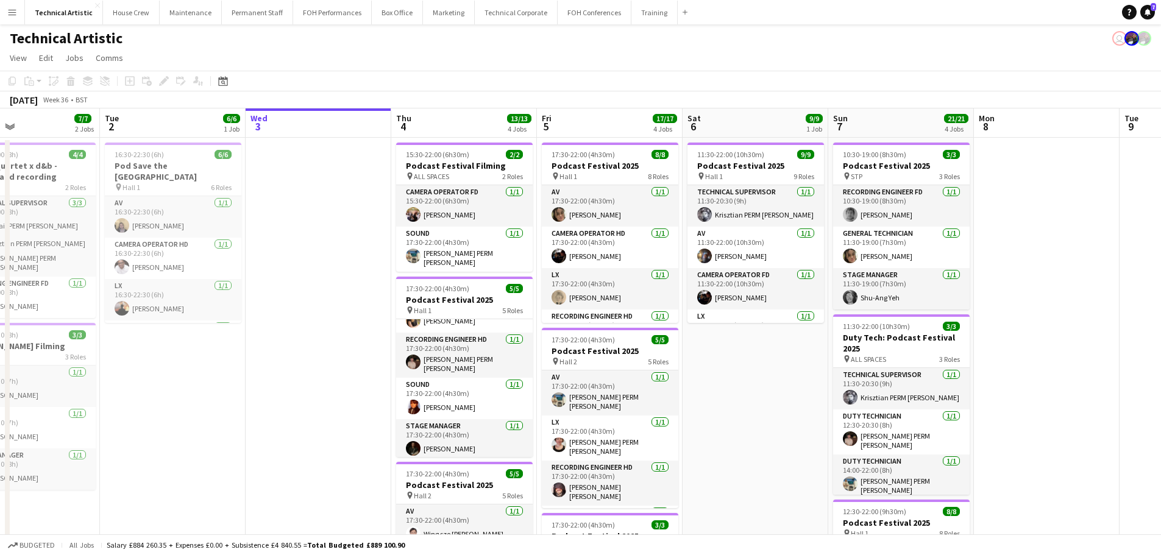
drag, startPoint x: 792, startPoint y: 330, endPoint x: 0, endPoint y: 280, distance: 793.3
click at [0, 280] on app-calendar-viewport "Sat 30 Sun 31 Mon 1 7/7 2 Jobs Tue 2 6/6 1 Job Wed 3 Thu 4 13/13 4 Jobs Fri 5 1…" at bounding box center [580, 504] width 1161 height 792
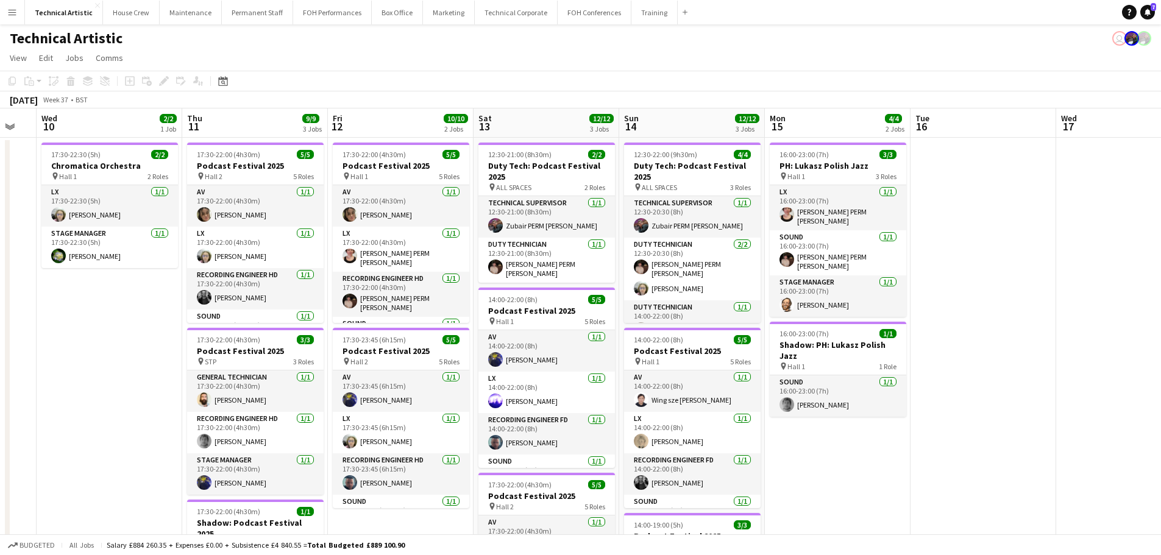
drag, startPoint x: 750, startPoint y: 351, endPoint x: 199, endPoint y: 271, distance: 557.4
click at [199, 271] on app-calendar-viewport "Sun 7 21/21 4 Jobs Mon 8 Tue 9 Wed 10 2/2 1 Job Thu 11 9/9 3 Jobs Fri 12 10/10 …" at bounding box center [580, 504] width 1161 height 792
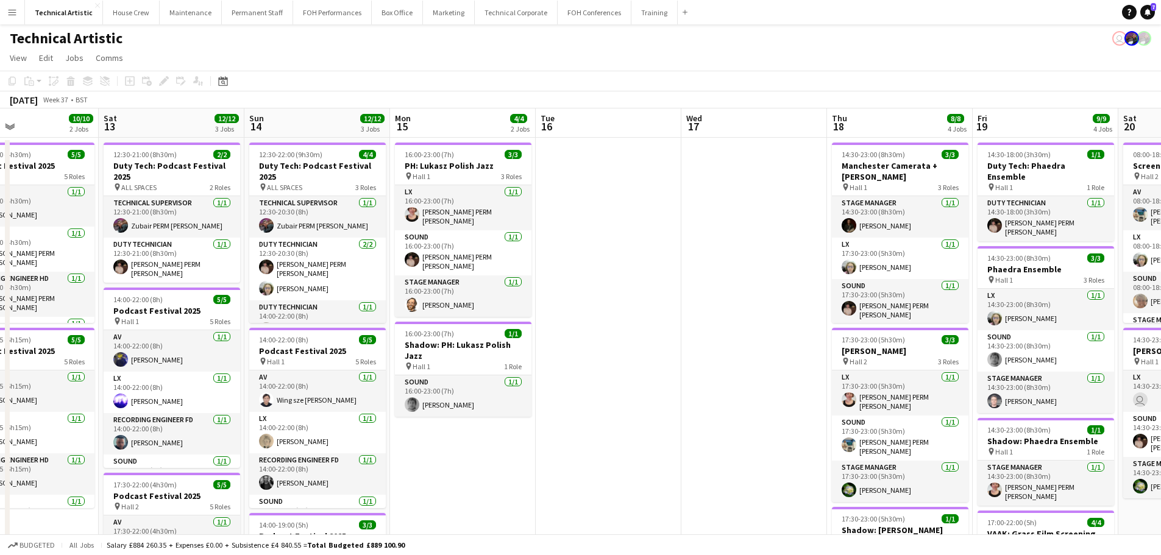
drag, startPoint x: 268, startPoint y: 269, endPoint x: 233, endPoint y: 269, distance: 34.7
click at [233, 269] on app-calendar-viewport "Tue 9 Wed 10 2/2 1 Job Thu 11 9/9 3 Jobs Fri 12 10/10 2 Jobs Sat 13 12/12 3 Job…" at bounding box center [580, 504] width 1161 height 792
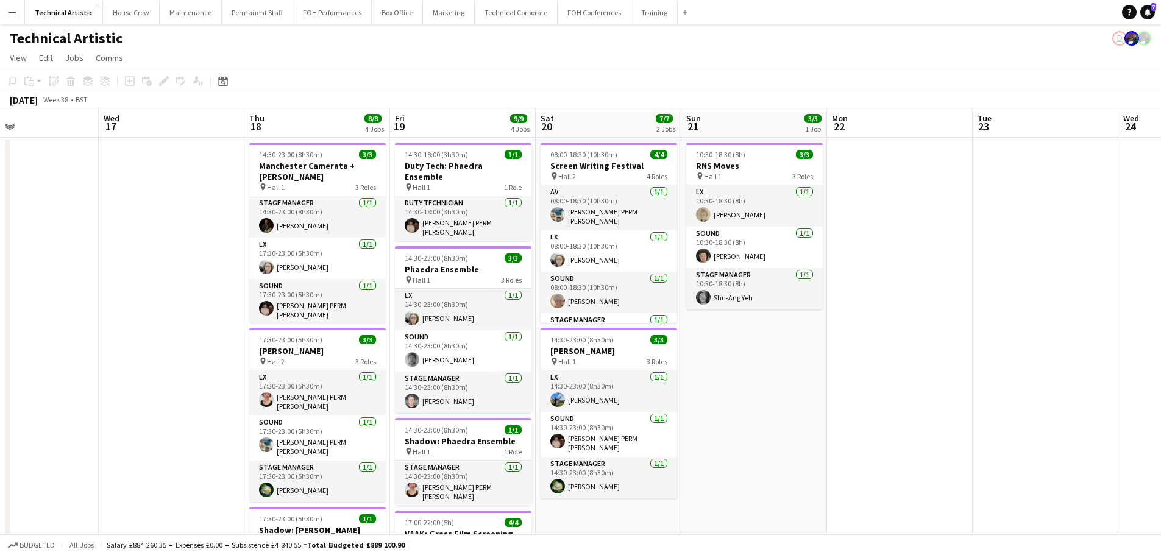
click at [114, 249] on app-calendar-viewport "Sat 13 12/12 3 Jobs Sun 14 12/12 3 Jobs Mon 15 4/4 2 Jobs Tue 16 Wed 17 Thu 18 …" at bounding box center [580, 504] width 1161 height 792
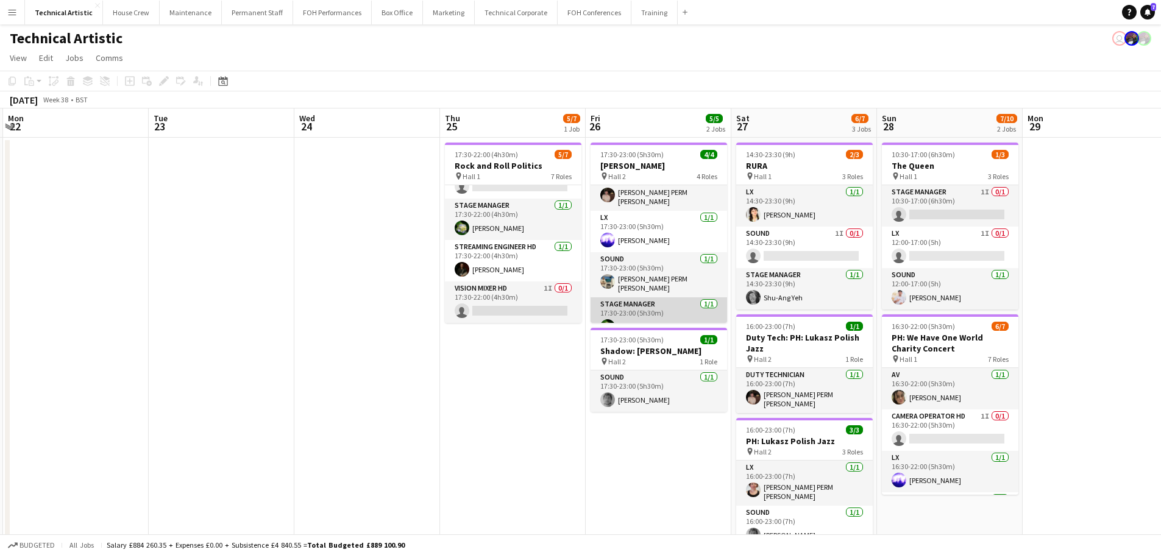
scroll to position [28, 0]
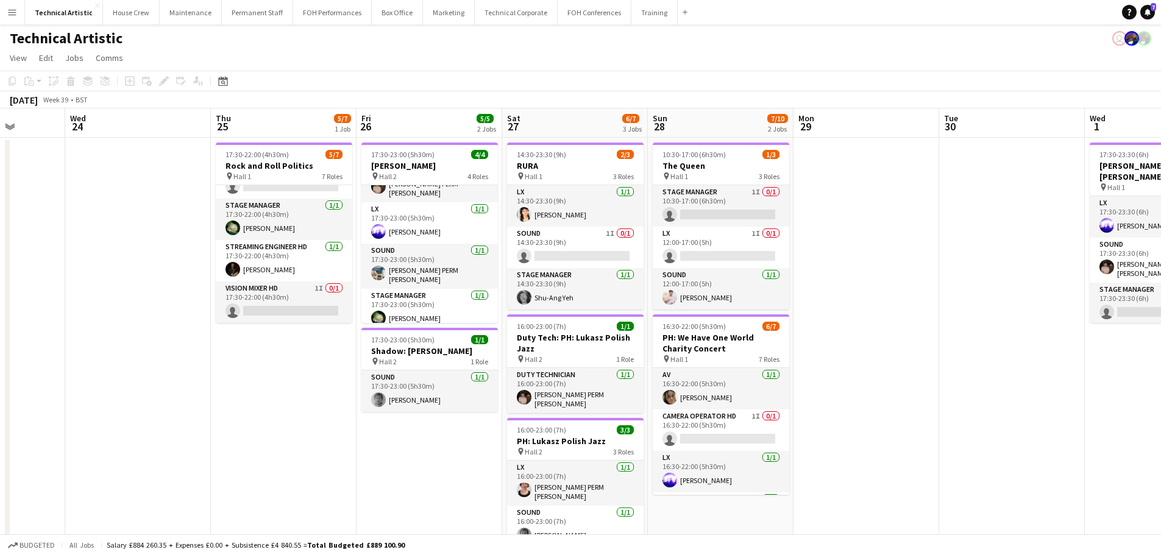
drag, startPoint x: 384, startPoint y: 464, endPoint x: 234, endPoint y: 465, distance: 150.0
click at [234, 465] on app-calendar-viewport "Sat 20 7/7 2 Jobs Sun 21 3/3 1 Job Mon 22 Tue 23 Wed 24 Thu 25 5/7 1 Job Fri 26…" at bounding box center [580, 504] width 1161 height 792
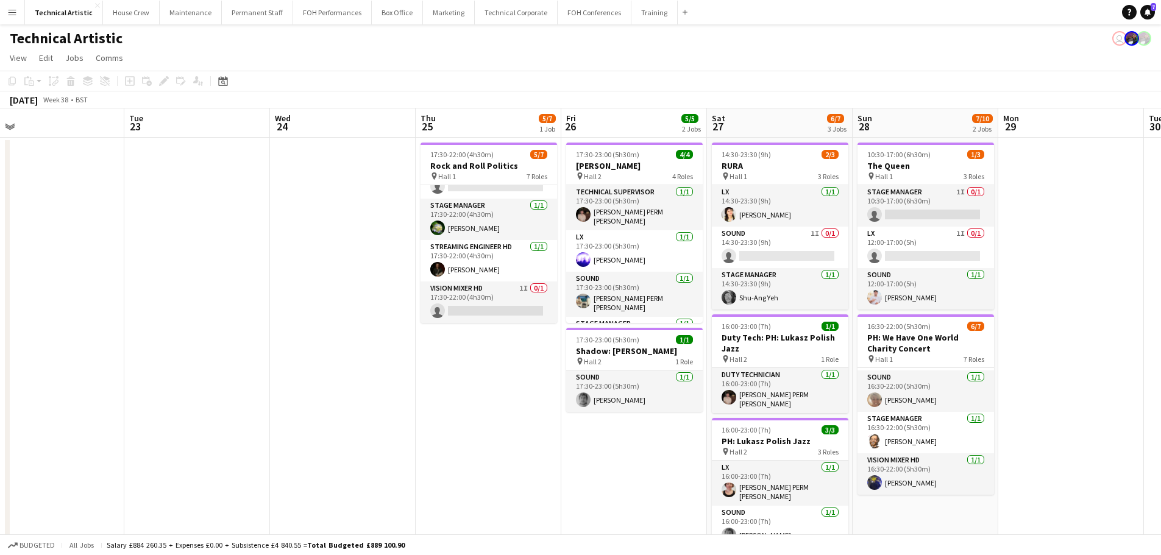
scroll to position [0, 0]
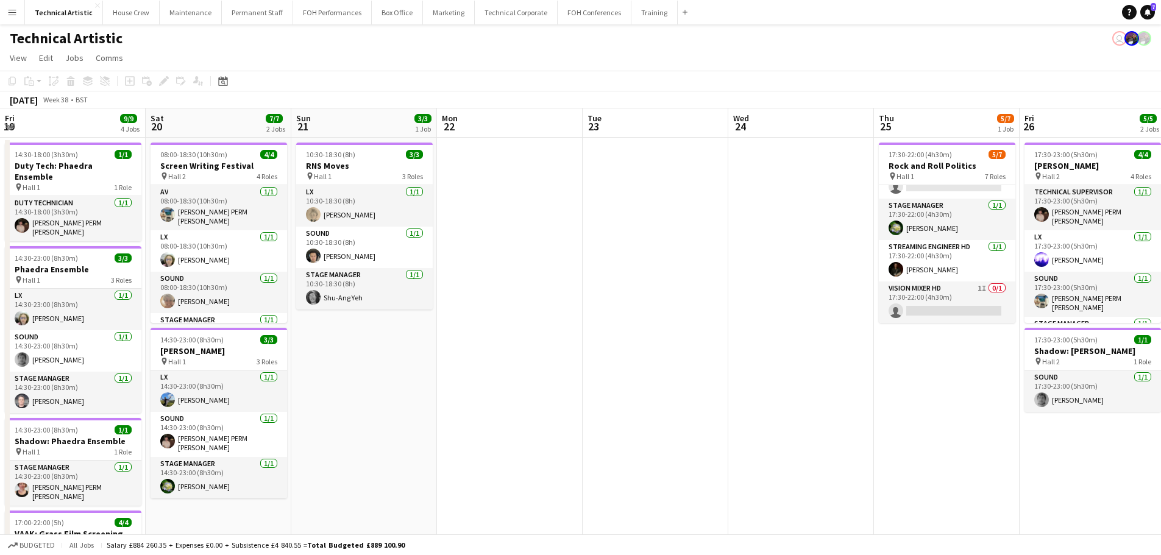
drag, startPoint x: 43, startPoint y: 279, endPoint x: 1059, endPoint y: 361, distance: 1019.4
click at [1059, 361] on app-calendar-viewport "Fri 19 9/9 4 Jobs Sat 20 7/7 2 Jobs Sun 21 3/3 1 Job Mon 22 Tue 23 Wed 24 Thu 2…" at bounding box center [580, 504] width 1161 height 792
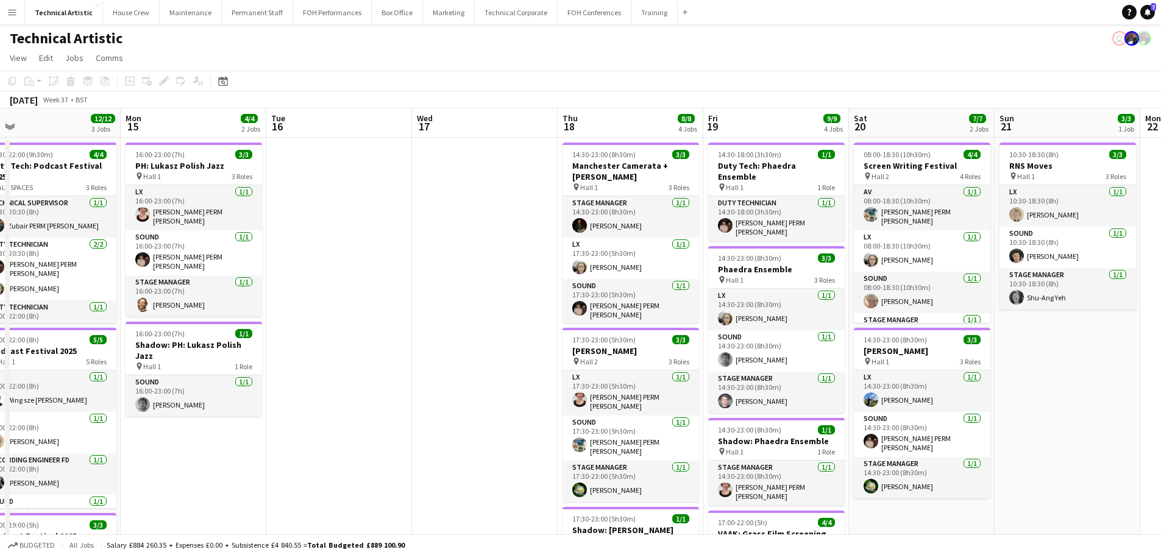
drag, startPoint x: 389, startPoint y: 278, endPoint x: 942, endPoint y: 341, distance: 556.4
click at [942, 341] on app-calendar-viewport "Fri 12 10/10 2 Jobs Sat 13 12/12 3 Jobs Sun 14 12/12 3 Jobs Mon 15 4/4 2 Jobs T…" at bounding box center [580, 504] width 1161 height 792
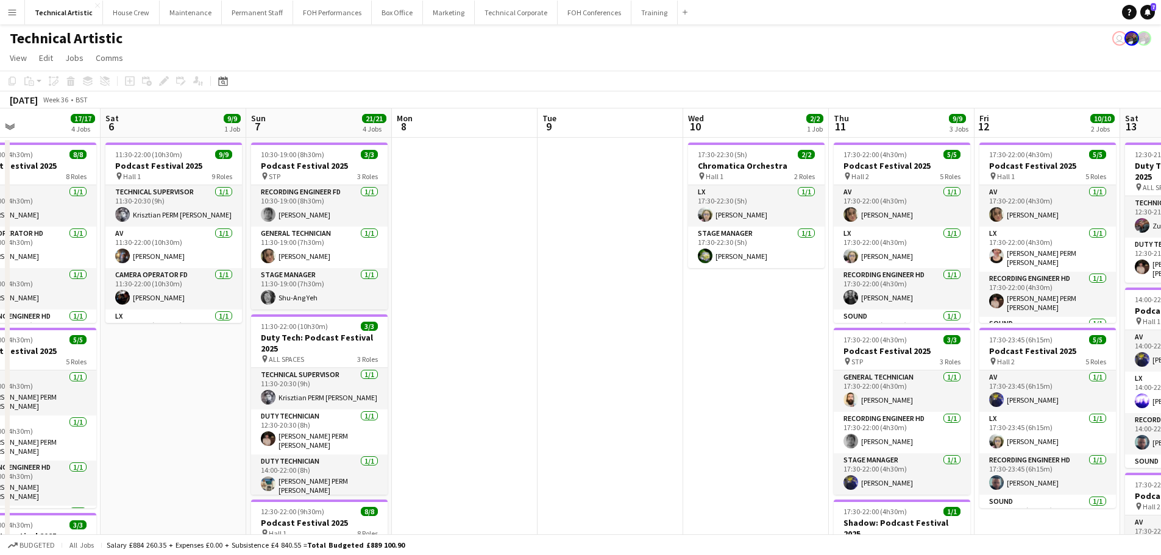
drag, startPoint x: 302, startPoint y: 285, endPoint x: 1139, endPoint y: 306, distance: 837.8
click at [1161, 301] on html "Menu Boards Boards Boards All jobs Status Workforce Workforce My Workforce Recr…" at bounding box center [580, 460] width 1161 height 921
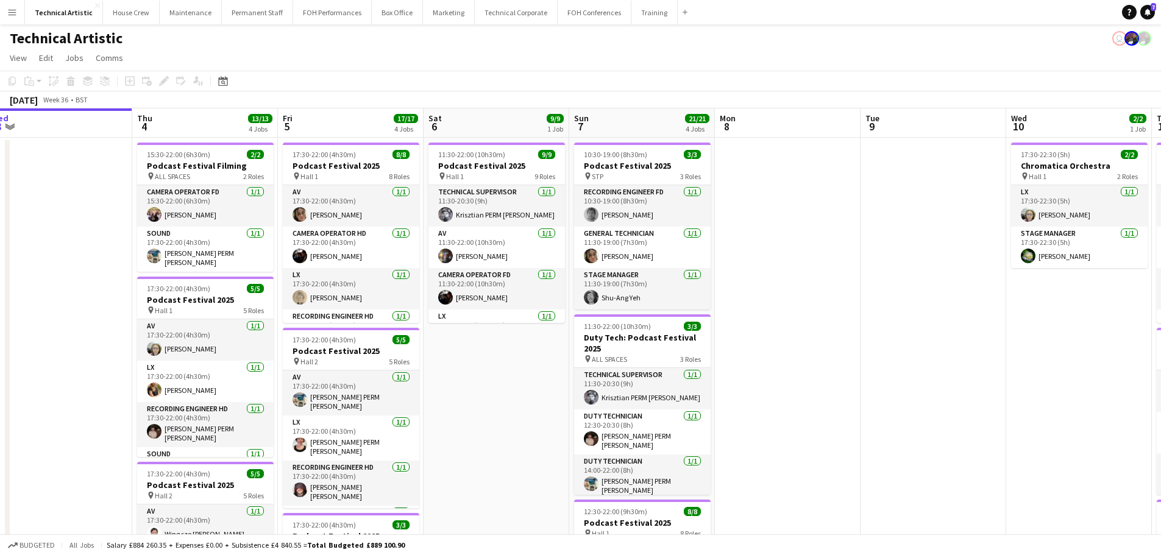
drag, startPoint x: 1106, startPoint y: 291, endPoint x: 1170, endPoint y: 286, distance: 64.2
click at [1161, 286] on html "Menu Boards Boards Boards All jobs Status Workforce Workforce My Workforce Recr…" at bounding box center [580, 460] width 1161 height 921
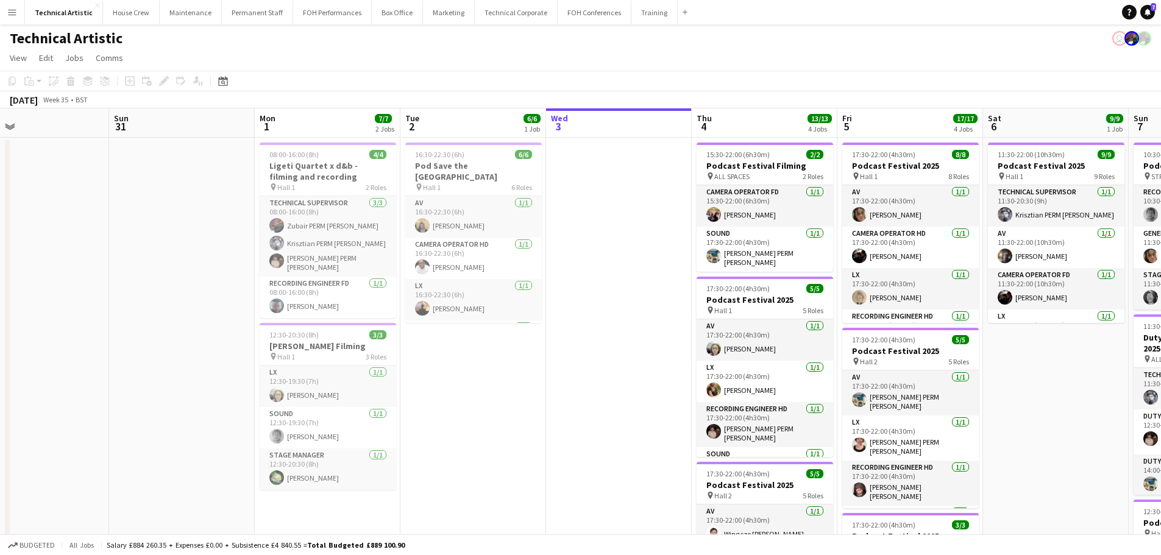
drag, startPoint x: 567, startPoint y: 271, endPoint x: 924, endPoint y: 268, distance: 357.2
click at [924, 268] on app-calendar-viewport "Fri 29 5/5 2 Jobs Sat 30 Sun 31 Mon 1 7/7 2 Jobs Tue 2 6/6 1 Job Wed 3 Thu 4 13…" at bounding box center [580, 504] width 1161 height 792
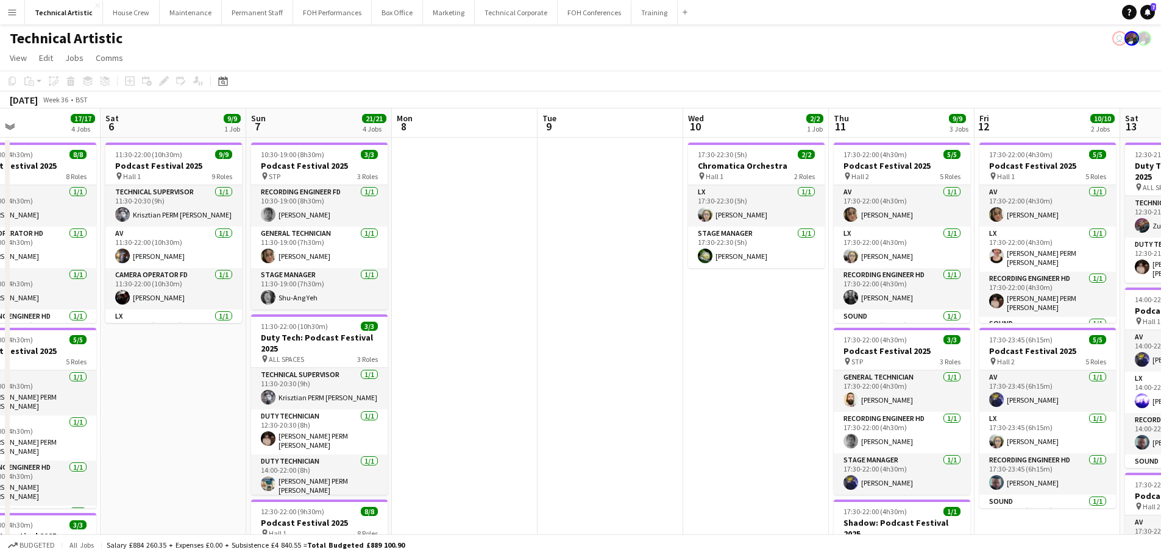
drag, startPoint x: 1016, startPoint y: 404, endPoint x: 327, endPoint y: 371, distance: 689.6
click at [327, 371] on app-calendar-viewport "Mon 1 7/7 2 Jobs Tue 2 6/6 1 Job Wed 3 Thu 4 13/13 4 Jobs Fri 5 17/17 4 Jobs Sa…" at bounding box center [580, 504] width 1161 height 792
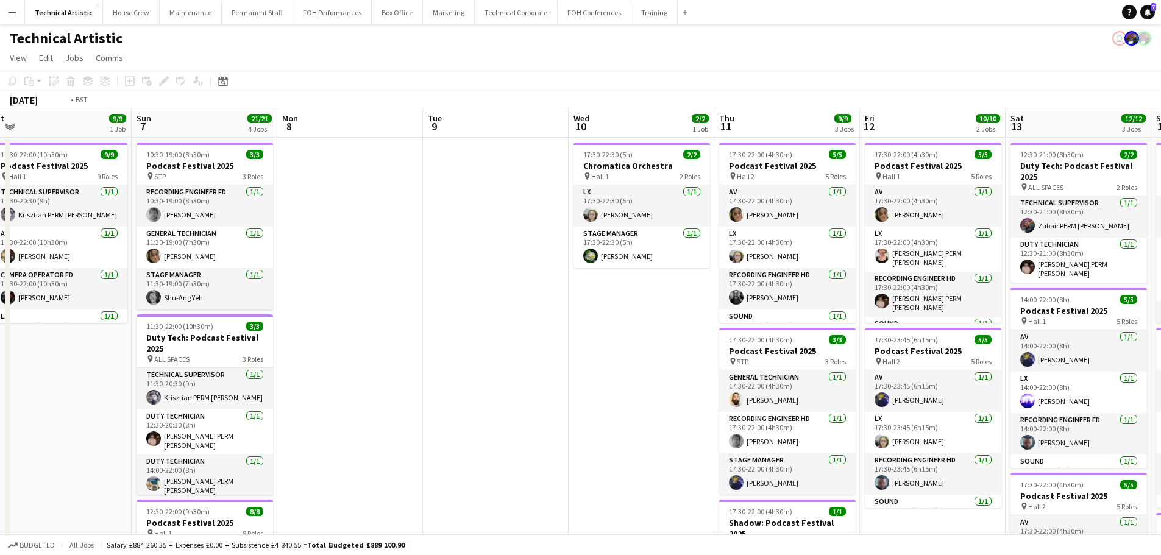
drag, startPoint x: 809, startPoint y: 413, endPoint x: 255, endPoint y: 325, distance: 561.0
click at [255, 325] on app-calendar-viewport "Wed 3 Thu 4 13/13 4 Jobs Fri 5 17/17 4 Jobs Sat 6 9/9 1 Job Sun 7 21/21 4 Jobs …" at bounding box center [580, 504] width 1161 height 792
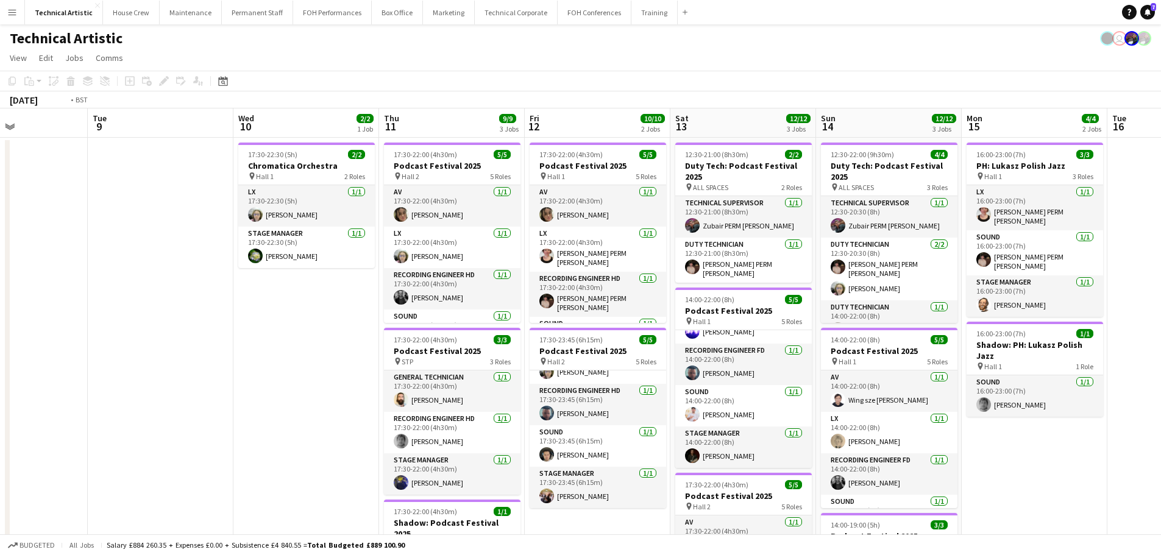
scroll to position [0, 0]
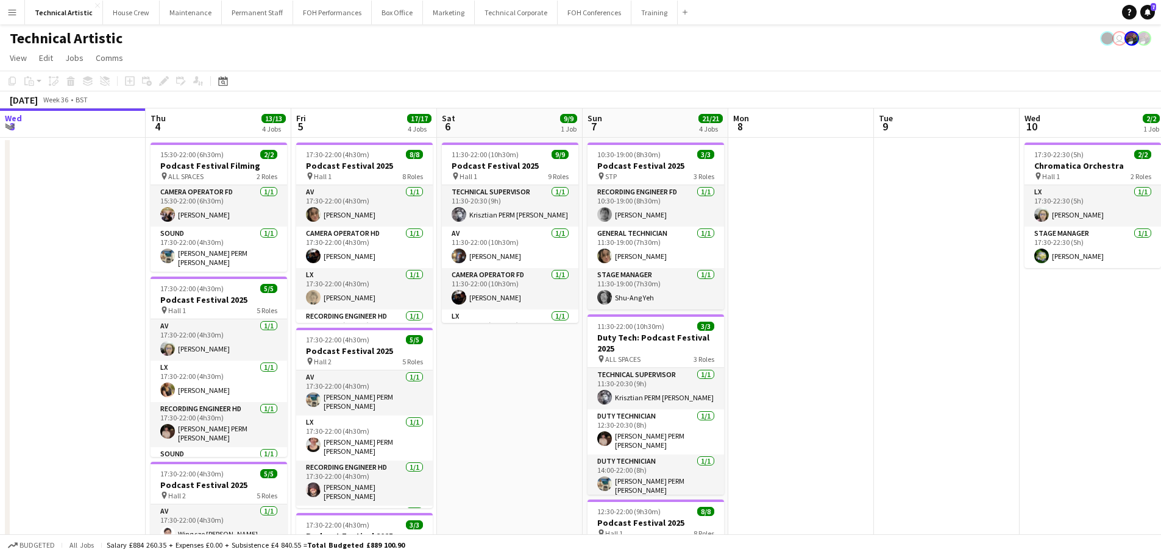
drag, startPoint x: 75, startPoint y: 272, endPoint x: 920, endPoint y: 168, distance: 851.8
click at [995, 153] on app-calendar-viewport "Wed 3 Thu 4 13/13 4 Jobs Fri 5 17/17 4 Jobs Sat 6 9/9 1 Job Sun 7 21/21 4 Jobs …" at bounding box center [580, 504] width 1161 height 792
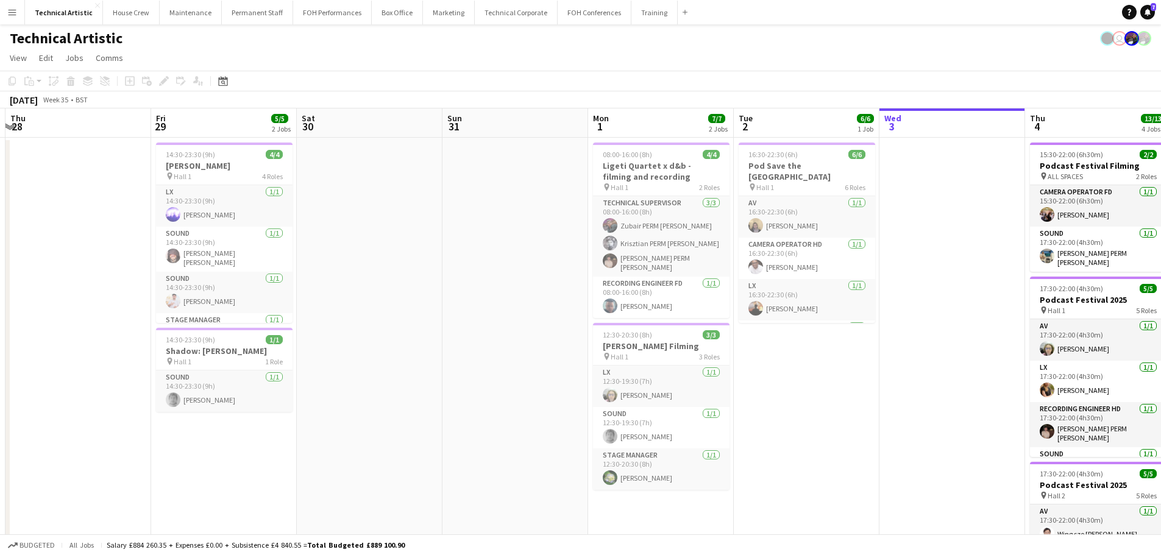
drag, startPoint x: 235, startPoint y: 350, endPoint x: 954, endPoint y: 208, distance: 733.0
click at [954, 208] on app-calendar-viewport "Tue 26 6/6 3 Jobs Wed 27 Thu 28 Fri 29 5/5 2 Jobs Sat 30 Sun 31 Mon 1 7/7 2 Job…" at bounding box center [580, 504] width 1161 height 792
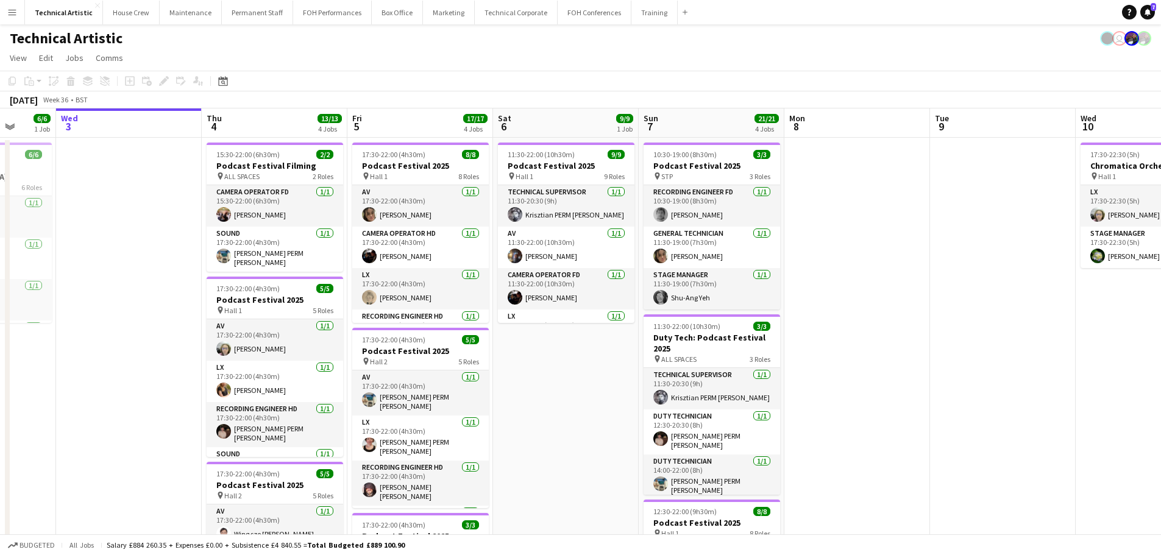
drag, startPoint x: 905, startPoint y: 235, endPoint x: 95, endPoint y: 244, distance: 810.1
click at [95, 244] on app-calendar-viewport "Sun 31 Mon 1 7/7 2 Jobs Tue 2 6/6 1 Job Wed 3 Thu 4 13/13 4 Jobs Fri 5 17/17 4 …" at bounding box center [580, 504] width 1161 height 792
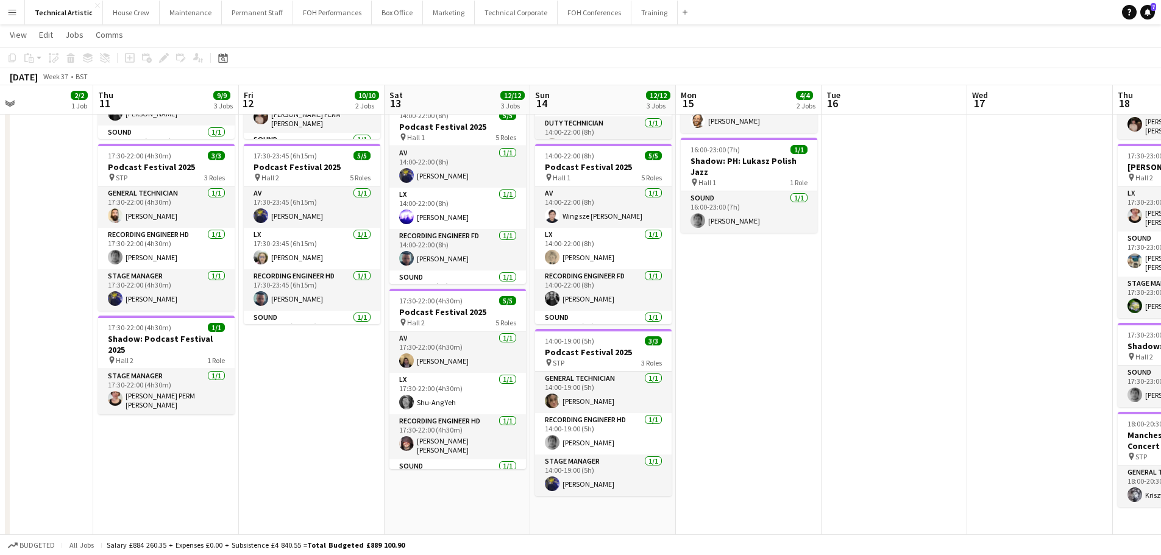
scroll to position [0, 424]
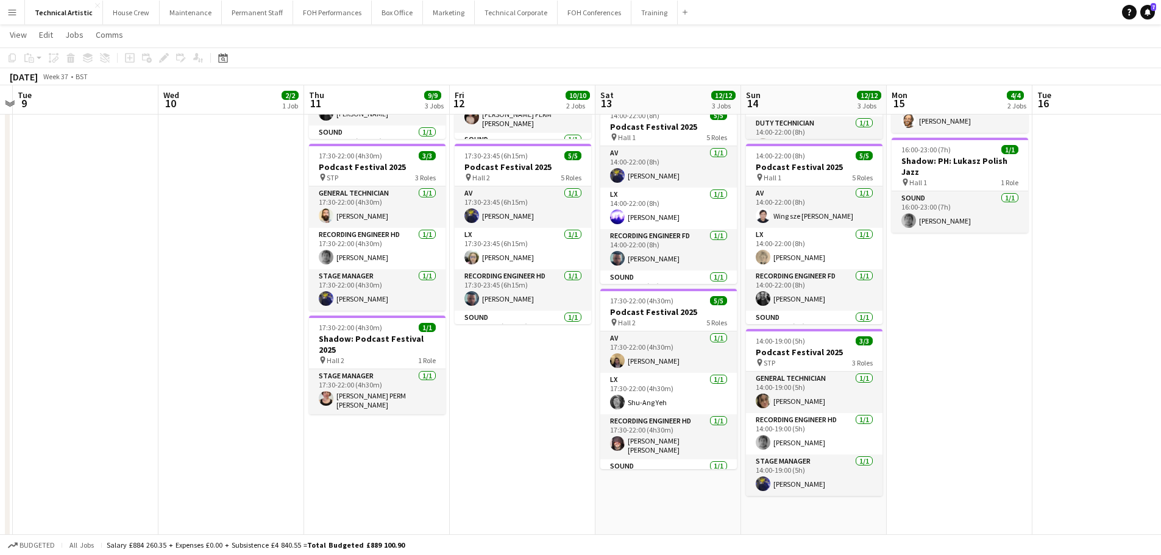
drag, startPoint x: 940, startPoint y: 297, endPoint x: 34, endPoint y: 226, distance: 909.2
click at [34, 226] on app-calendar-viewport "Sat 6 9/9 1 Job Sun 7 21/21 4 Jobs Mon 8 Tue 9 Wed 10 2/2 1 Job Thu 11 9/9 3 Jo…" at bounding box center [580, 291] width 1161 height 852
click at [480, 171] on h3 "Podcast Festival 2025" at bounding box center [523, 167] width 137 height 11
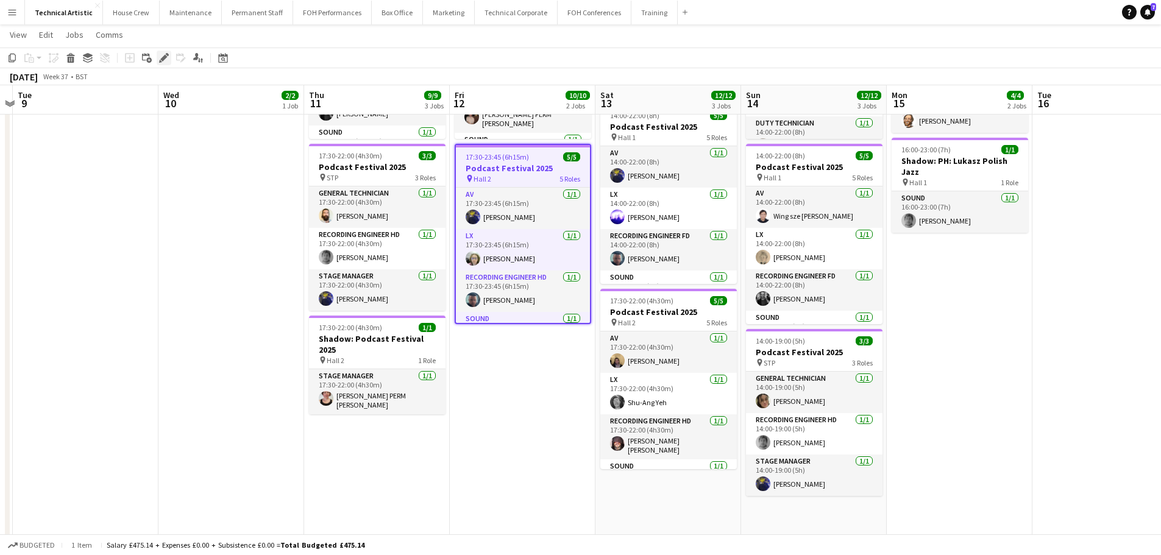
click at [162, 57] on icon "Edit" at bounding box center [164, 58] width 10 height 10
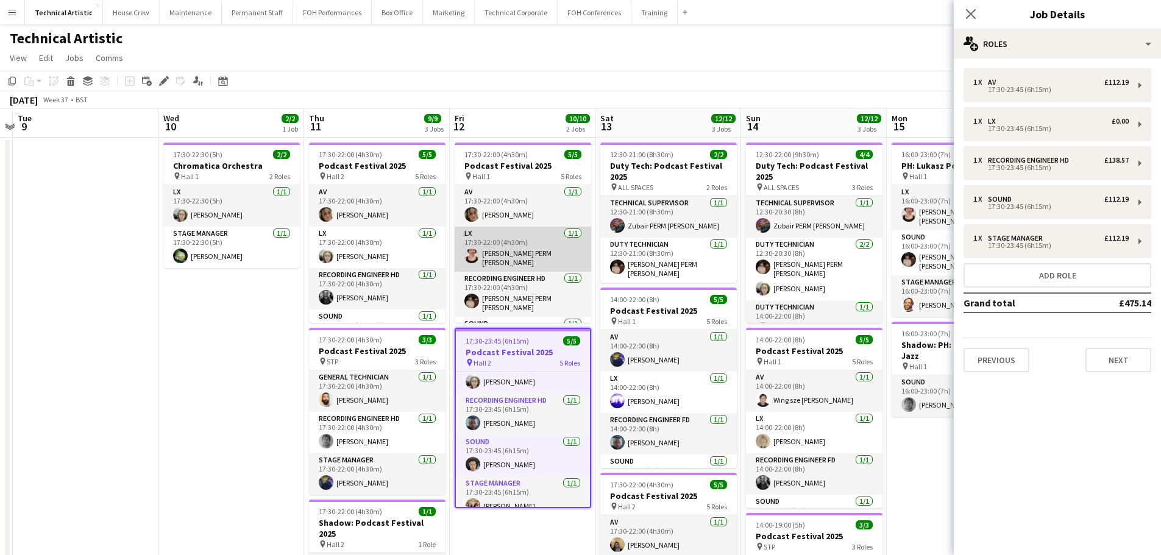
scroll to position [69, 0]
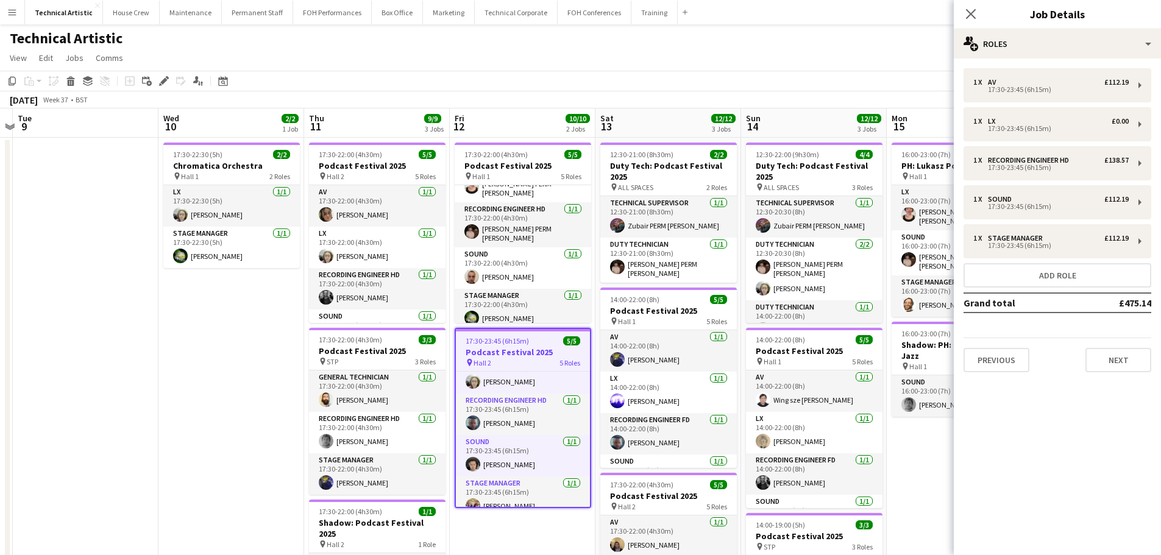
click at [410, 81] on app-toolbar "Copy Paste Paste Ctrl+V Paste with crew Ctrl+Shift+V Paste linked Job Delete Gr…" at bounding box center [580, 81] width 1161 height 21
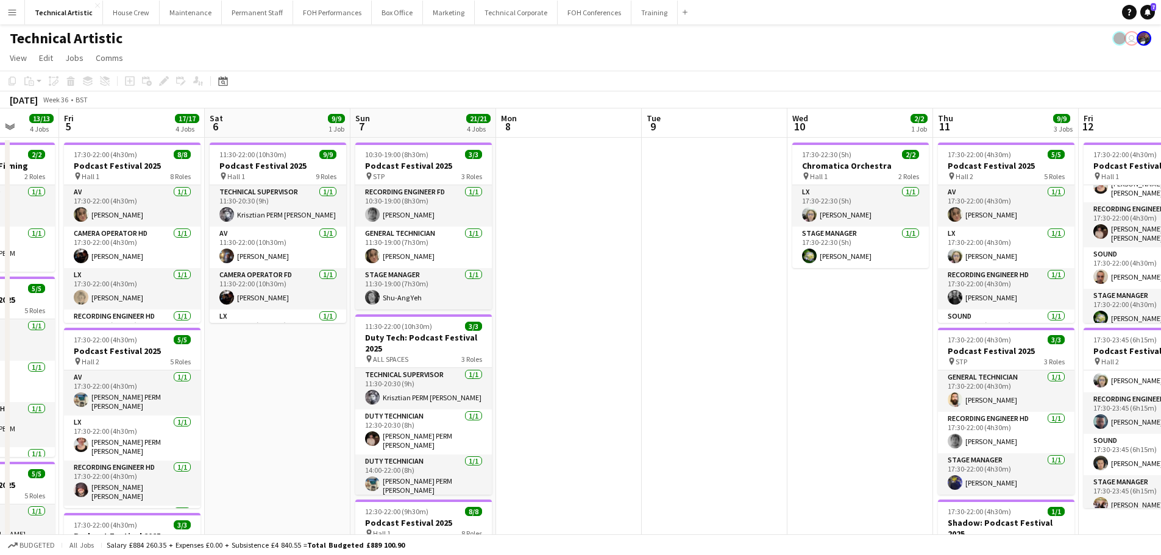
drag, startPoint x: 249, startPoint y: 418, endPoint x: 557, endPoint y: 275, distance: 339.3
click at [917, 364] on app-calendar-viewport "Wed 3 Thu 4 13/13 4 Jobs Fri 5 17/17 4 Jobs Sat 6 9/9 1 Job Sun 7 21/21 4 Jobs …" at bounding box center [580, 504] width 1161 height 792
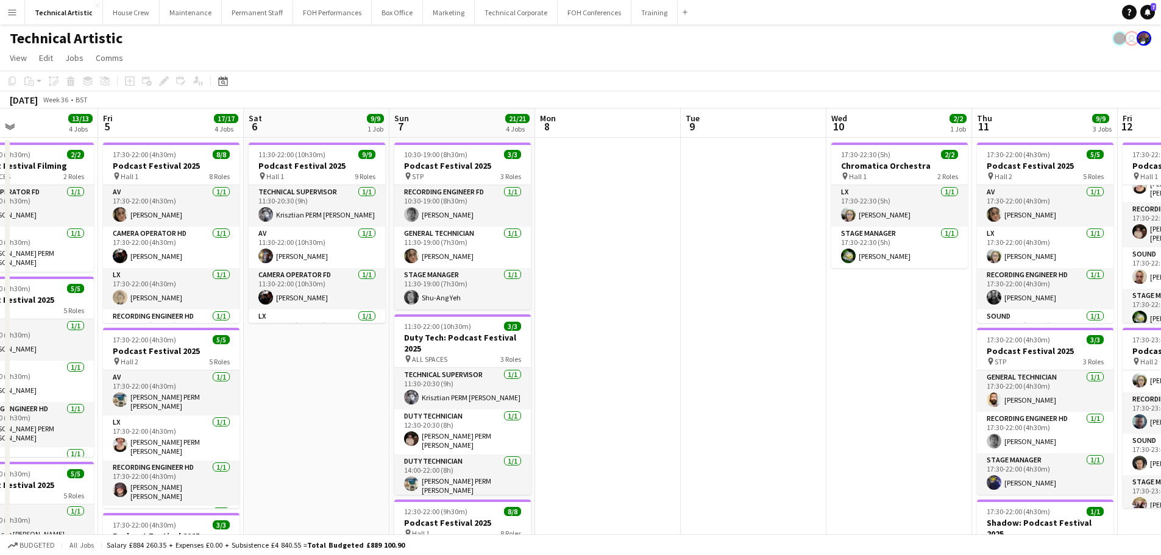
scroll to position [0, 264]
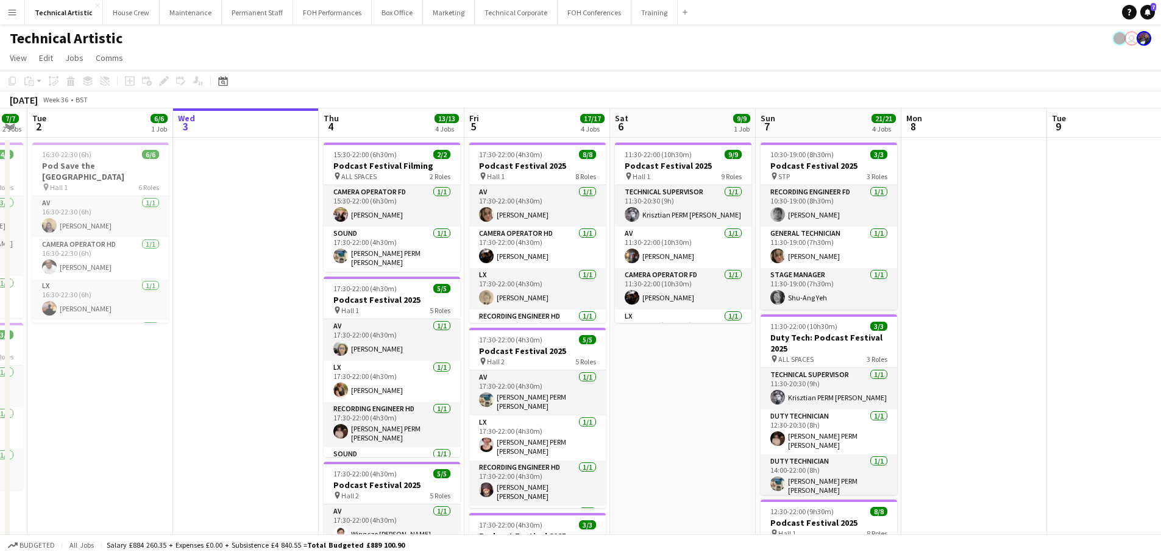
drag, startPoint x: 603, startPoint y: 292, endPoint x: 907, endPoint y: 285, distance: 303.6
click at [907, 285] on app-calendar-viewport "Sun 31 Mon 1 7/7 2 Jobs Tue 2 6/6 1 Job Wed 3 Thu 4 13/13 4 Jobs Fri 5 17/17 4 …" at bounding box center [580, 504] width 1161 height 792
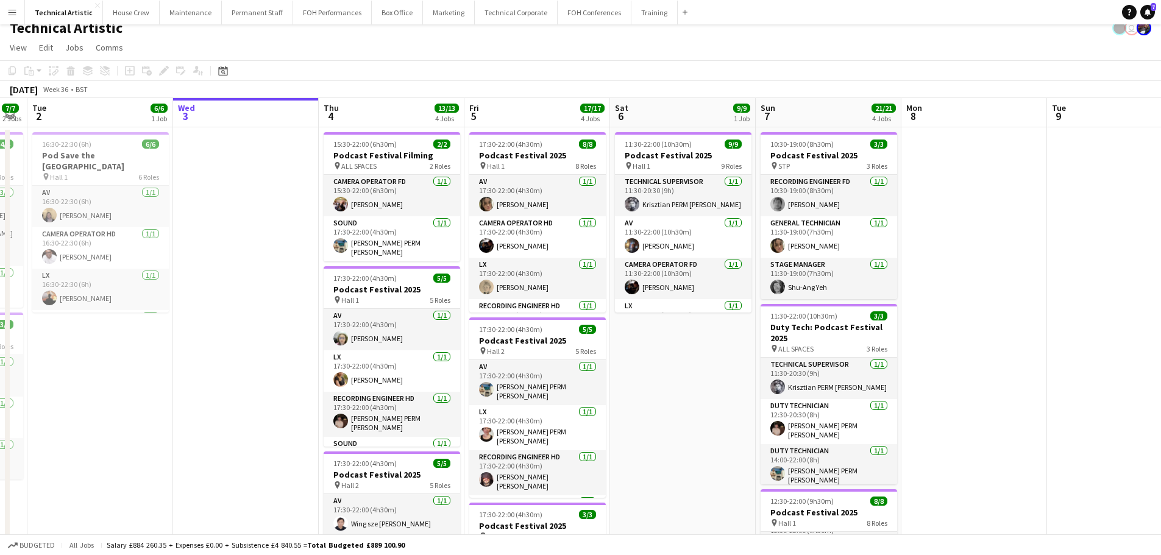
scroll to position [0, 0]
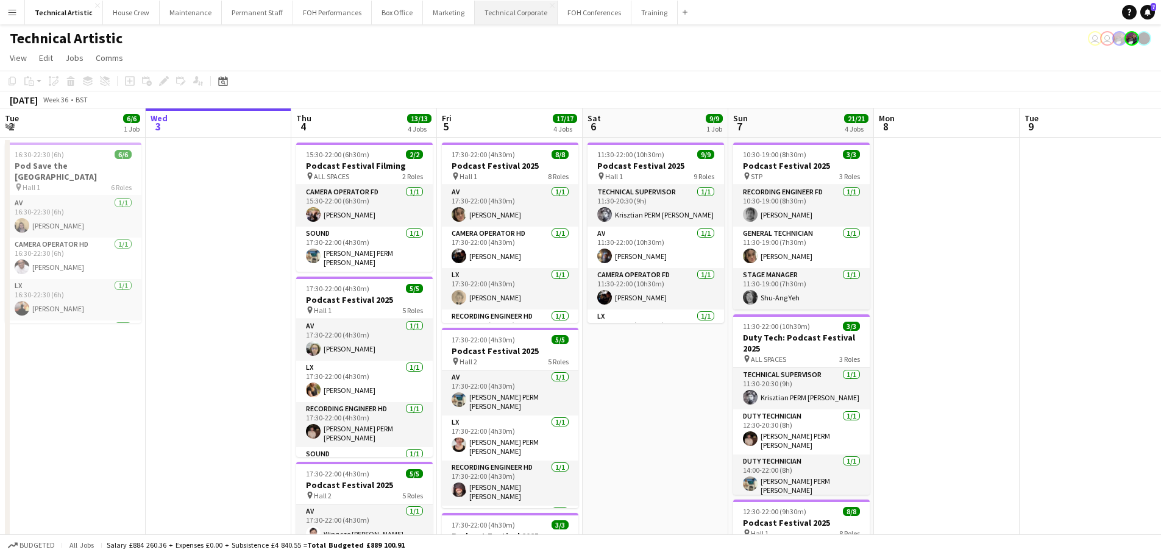
click at [475, 10] on button "Technical Corporate Close" at bounding box center [516, 13] width 83 height 24
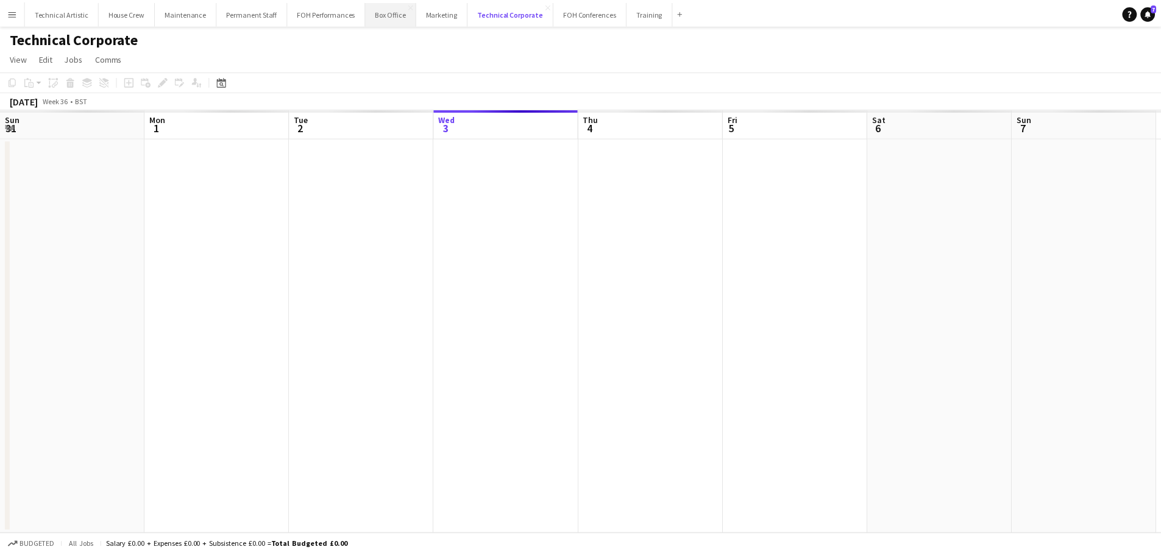
scroll to position [0, 291]
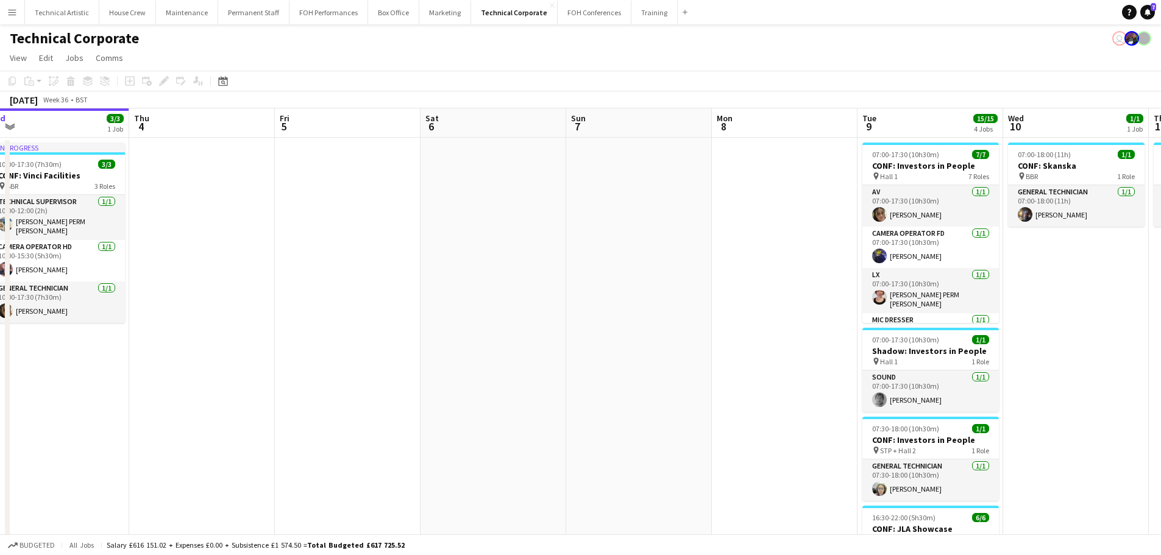
drag, startPoint x: 540, startPoint y: 318, endPoint x: 191, endPoint y: 265, distance: 353.4
click at [93, 277] on app-calendar-viewport "Sun 31 Mon 1 Tue 2 Wed 3 3/3 1 Job Thu 4 Fri 5 Sat 6 Sun 7 Mon 8 Tue 9 15/15 4 …" at bounding box center [580, 421] width 1161 height 626
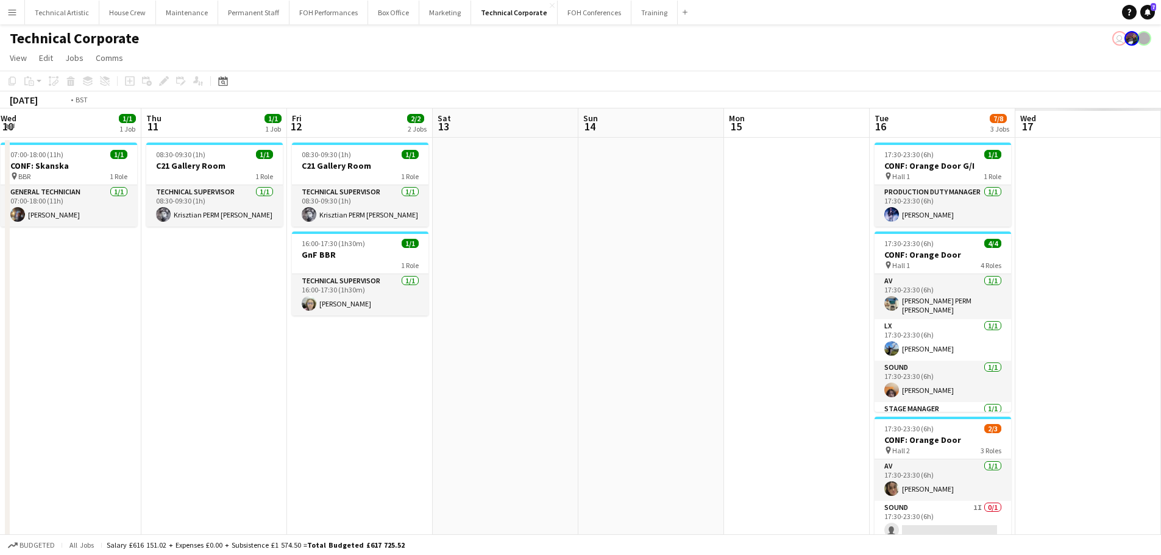
drag, startPoint x: 978, startPoint y: 344, endPoint x: 112, endPoint y: 248, distance: 871.5
click at [112, 248] on app-calendar-viewport "Fri 5 Sat 6 Sun 7 Mon 8 Tue 9 15/15 4 Jobs Wed 10 1/1 1 Job Thu 11 1/1 1 Job Fr…" at bounding box center [580, 421] width 1161 height 626
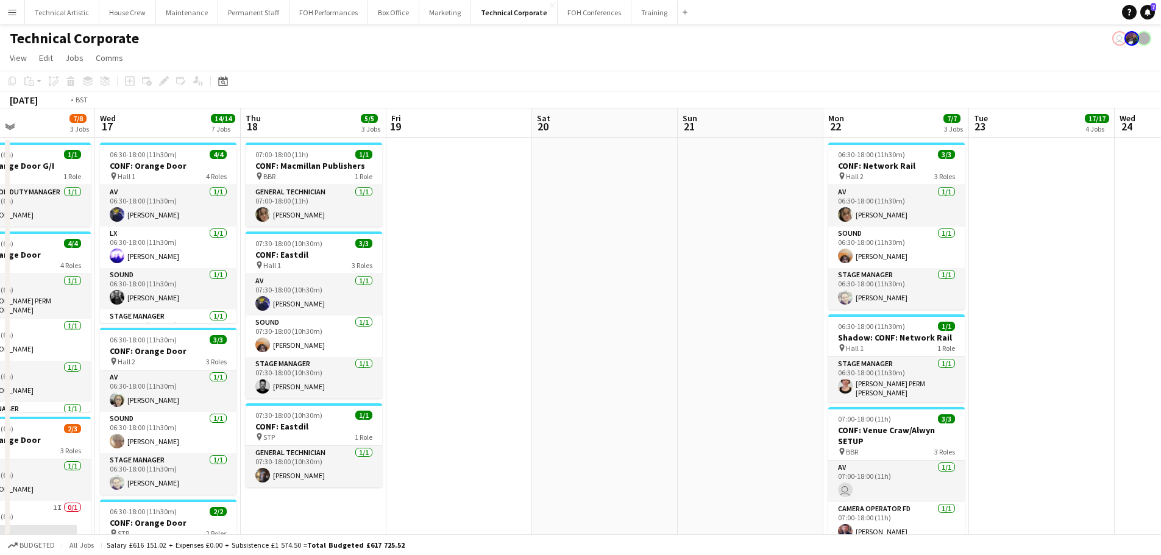
drag, startPoint x: 385, startPoint y: 293, endPoint x: 0, endPoint y: 226, distance: 390.4
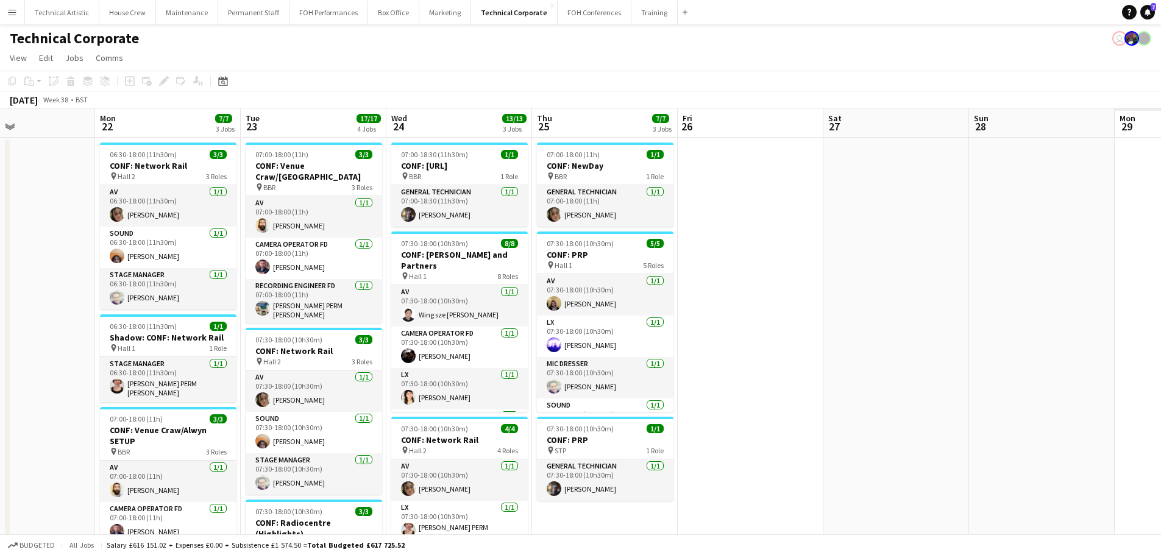
drag, startPoint x: 0, startPoint y: 187, endPoint x: 938, endPoint y: 293, distance: 944.1
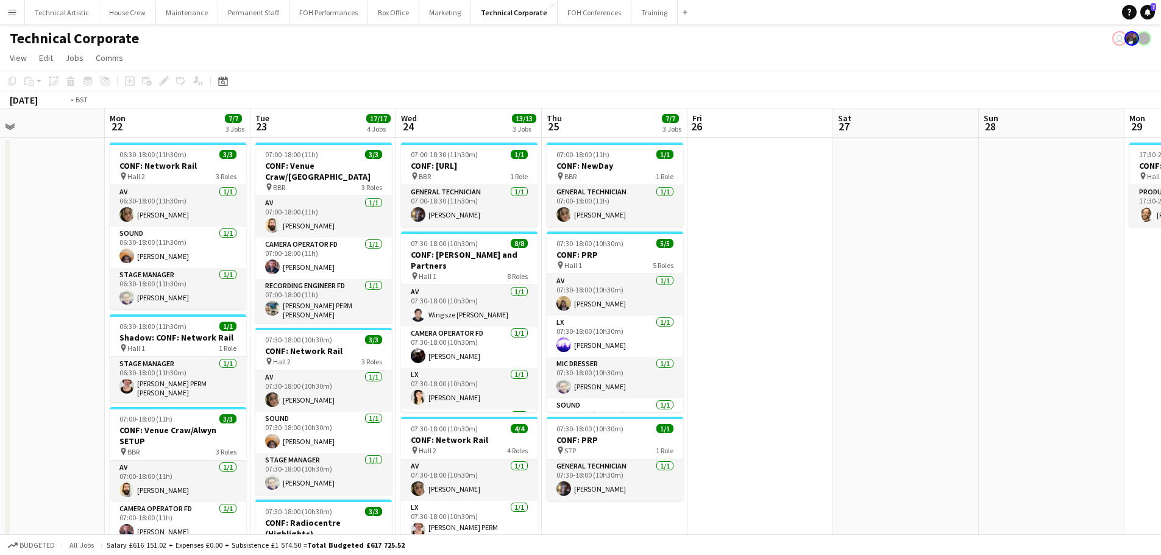
drag, startPoint x: 547, startPoint y: 265, endPoint x: 148, endPoint y: 211, distance: 402.2
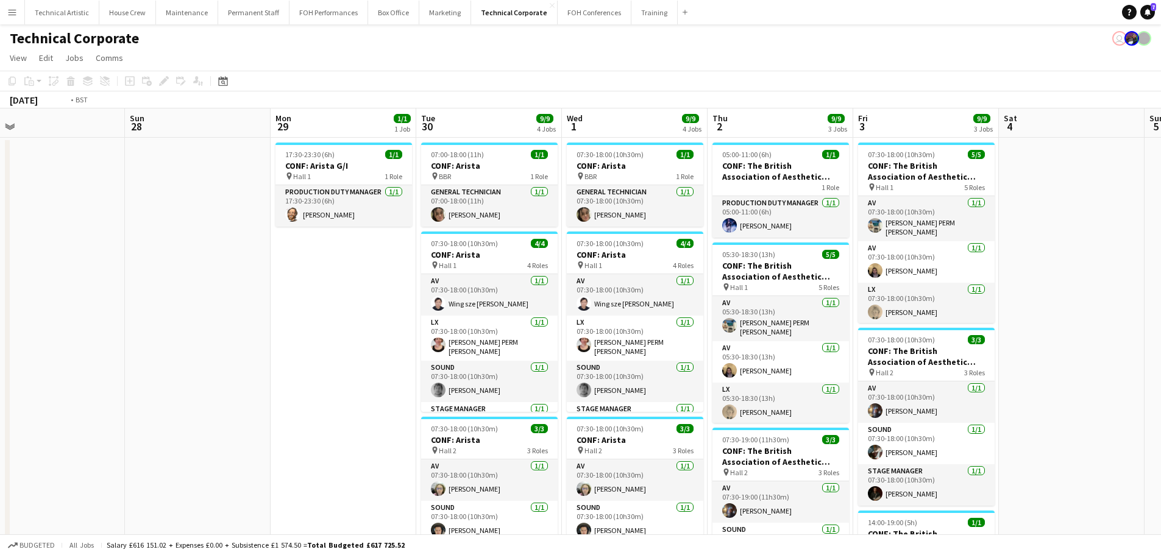
drag, startPoint x: 747, startPoint y: 327, endPoint x: 168, endPoint y: 222, distance: 588.4
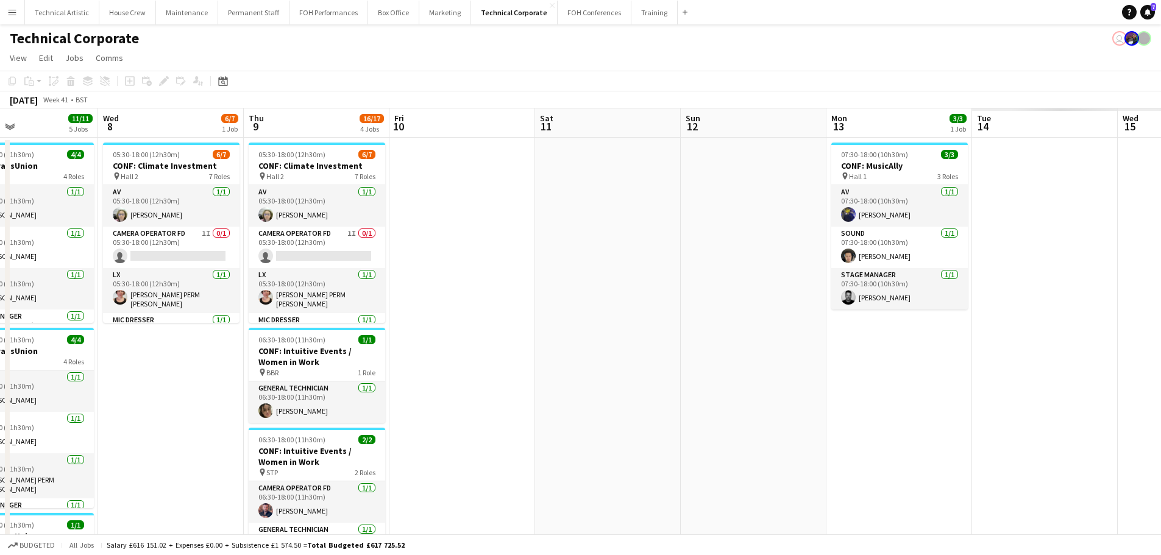
drag, startPoint x: 0, startPoint y: 247, endPoint x: 680, endPoint y: 294, distance: 681.3
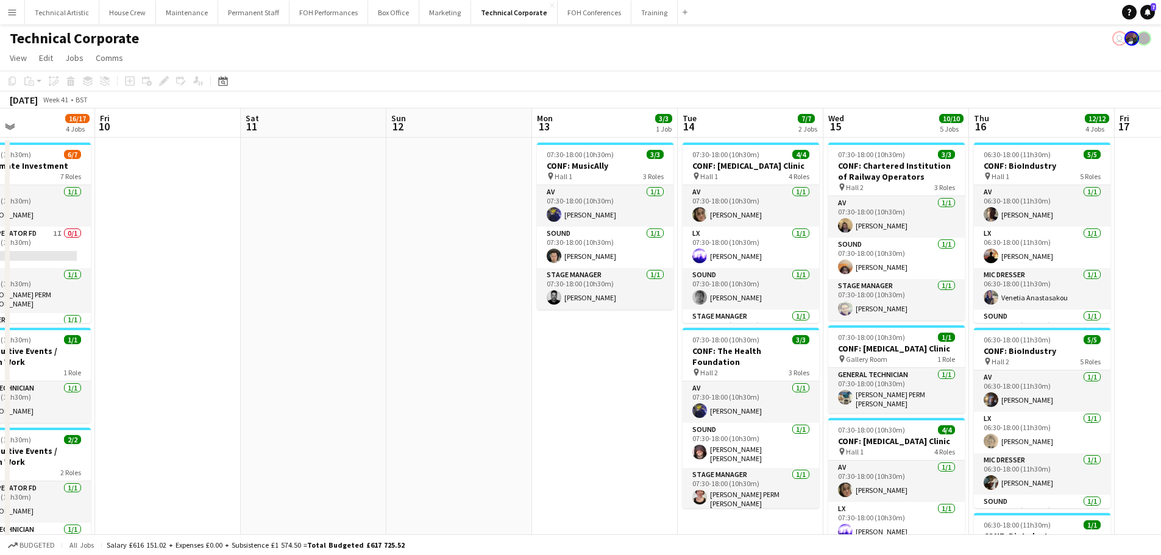
drag, startPoint x: 132, startPoint y: 266, endPoint x: 219, endPoint y: 234, distance: 92.7
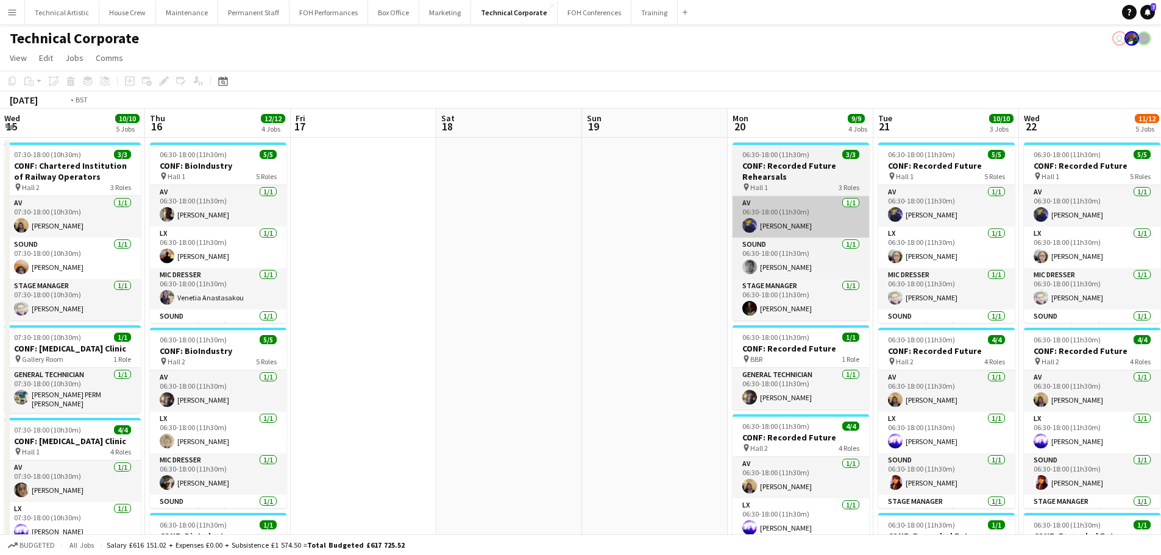
drag, startPoint x: 636, startPoint y: 327, endPoint x: 84, endPoint y: 225, distance: 562.3
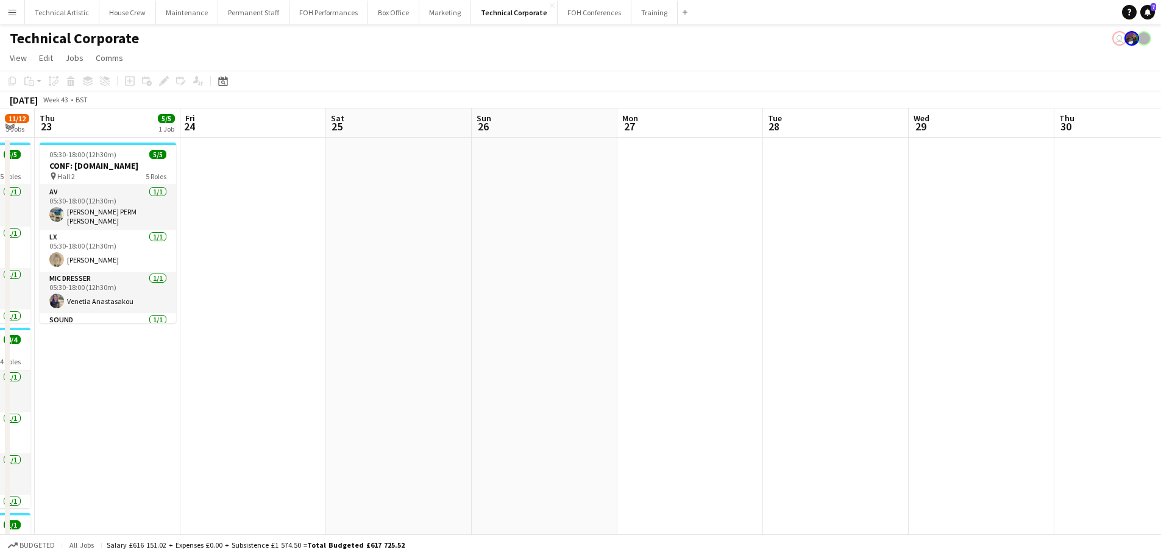
drag, startPoint x: 313, startPoint y: 311, endPoint x: 71, endPoint y: 240, distance: 252.3
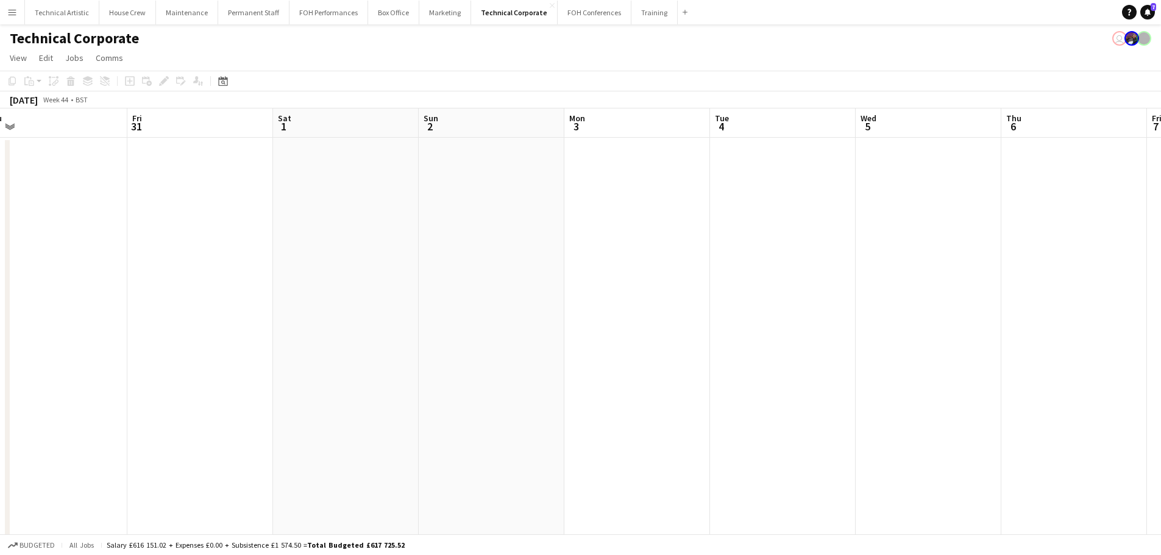
drag, startPoint x: 93, startPoint y: 271, endPoint x: 77, endPoint y: 268, distance: 16.1
drag, startPoint x: 446, startPoint y: 297, endPoint x: 82, endPoint y: 238, distance: 369.2
drag, startPoint x: 883, startPoint y: 316, endPoint x: 475, endPoint y: 249, distance: 412.7
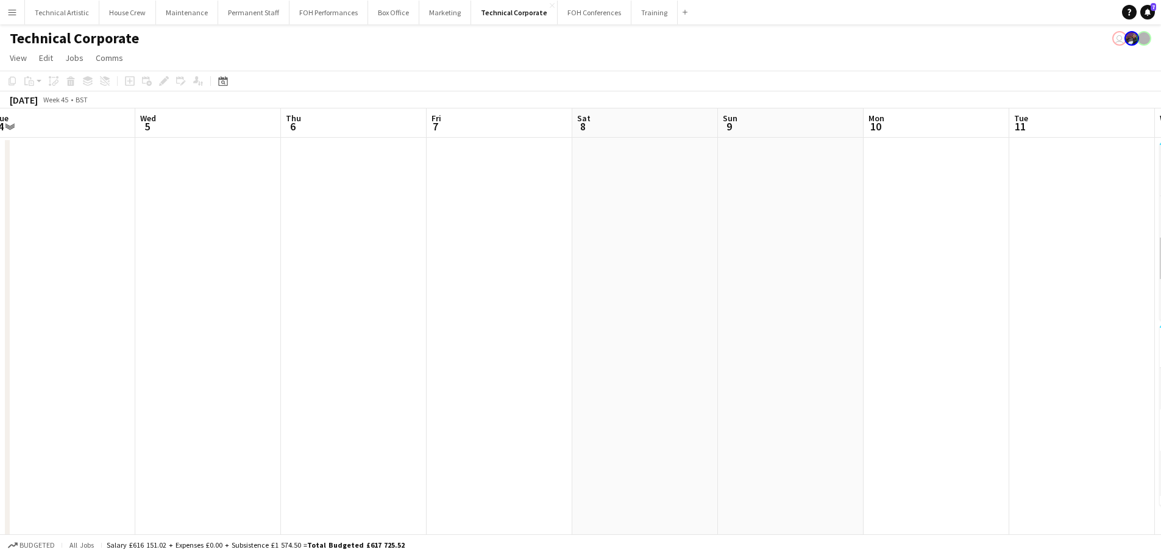
drag, startPoint x: 806, startPoint y: 301, endPoint x: 643, endPoint y: 254, distance: 169.6
drag, startPoint x: 181, startPoint y: 227, endPoint x: 6, endPoint y: 208, distance: 175.9
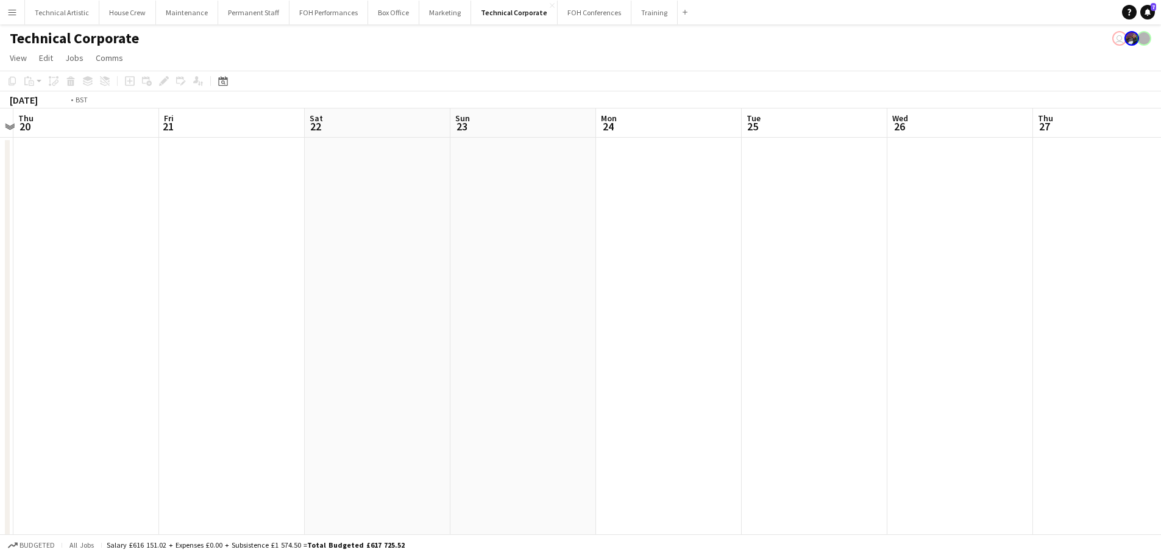
drag, startPoint x: 762, startPoint y: 320, endPoint x: 63, endPoint y: 215, distance: 706.4
